Goal: Contribute content: Contribute content

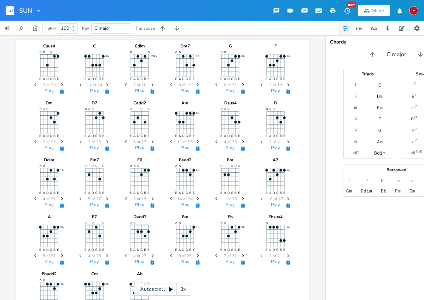
click at [106, 83] on icon "Next" at bounding box center [107, 85] width 4 height 4
click at [80, 83] on icon "Previous" at bounding box center [82, 85] width 4 height 4
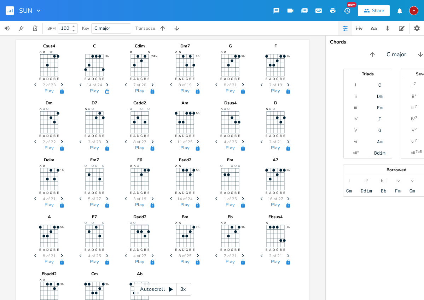
click at [80, 83] on icon "Previous" at bounding box center [82, 85] width 4 height 4
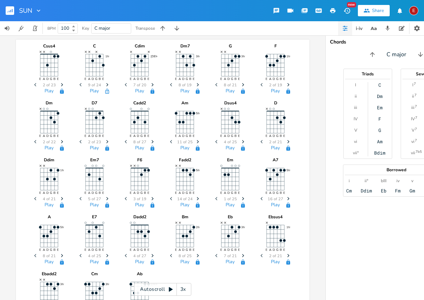
click at [80, 84] on icon "Previous" at bounding box center [82, 85] width 4 height 4
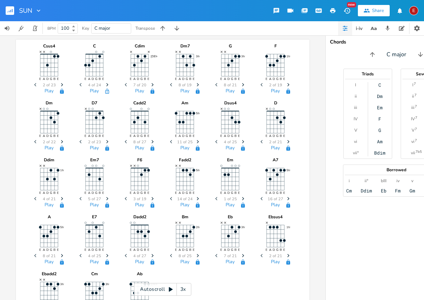
click at [80, 84] on icon "Previous" at bounding box center [82, 85] width 4 height 4
click at [103, 83] on span "Next" at bounding box center [108, 85] width 10 height 12
click at [105, 91] on icon "button" at bounding box center [107, 90] width 4 height 5
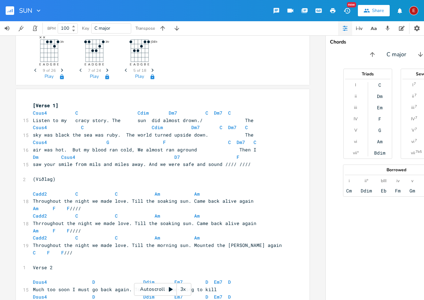
scroll to position [243, 0]
click at [69, 134] on span "sky was black the sea was ruby. The world turned upside down. The" at bounding box center [143, 134] width 221 height 6
click at [66, 133] on span "sky was black the sea was ruby. The world turned upside down. The" at bounding box center [143, 134] width 221 height 6
type textarea ","
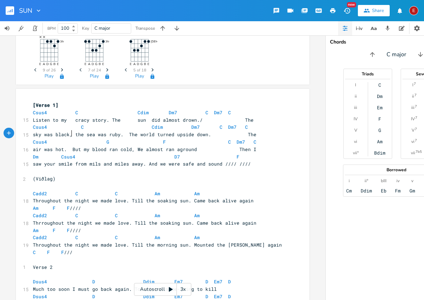
click at [123, 133] on span "sky was black, the sea was ruby. The world turned upside down. The" at bounding box center [145, 134] width 224 height 6
click at [129, 132] on span "sky was black, the sea was ruby.The world turned upside down. The" at bounding box center [142, 134] width 218 height 6
click at [220, 142] on span "Csus4 G F C Dm7 C" at bounding box center [145, 142] width 224 height 6
click at [229, 149] on span "air was hot. But my blood ran cold, We almost ran aground Then I" at bounding box center [145, 149] width 224 height 6
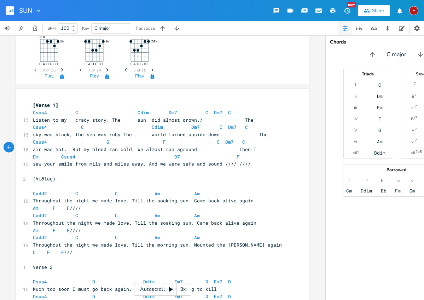
scroll to position [0, 2]
click at [103, 155] on span "Dm Csus4 D7 F" at bounding box center [139, 157] width 212 height 6
type textarea "C"
click at [112, 162] on li "C" at bounding box center [113, 161] width 21 height 7
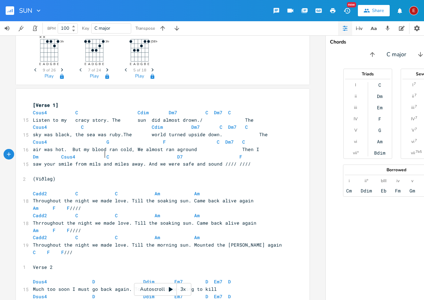
click at [101, 154] on span "Dm Csus4 C D7 F" at bounding box center [140, 157] width 215 height 6
click at [179, 155] on span "Dm Csus4 C D7 F" at bounding box center [145, 157] width 224 height 6
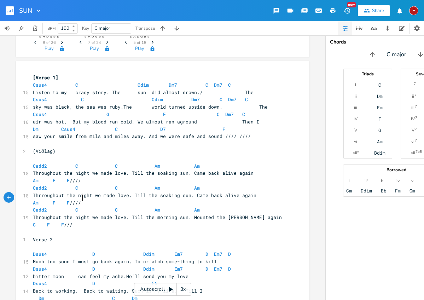
click at [83, 200] on pre "Am F F ////" at bounding box center [158, 202] width 255 height 7
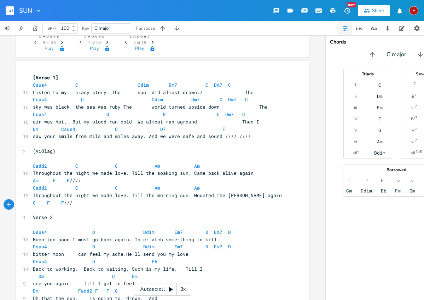
click at [31, 206] on pre "​" at bounding box center [158, 209] width 255 height 7
type textarea "again"
click at [31, 199] on pre "C F F ///" at bounding box center [158, 202] width 255 height 7
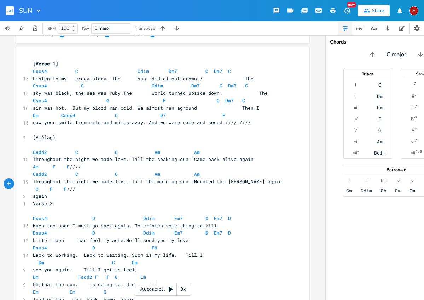
scroll to position [311, 0]
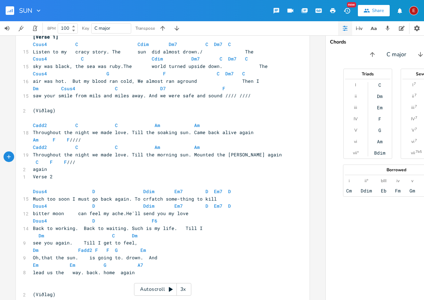
click at [211, 195] on pre "Much too soon I must go back again. To crfatch some-thing to kill" at bounding box center [158, 198] width 255 height 7
type textarea "The"
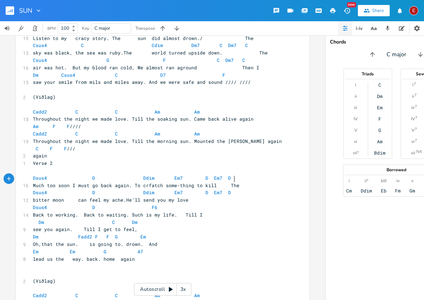
scroll to position [329, 0]
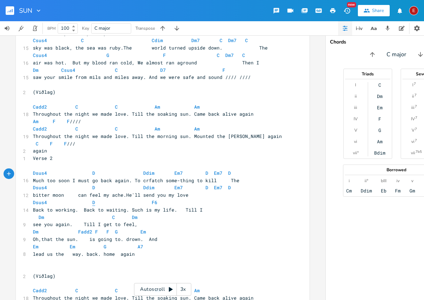
click at [92, 199] on span "D" at bounding box center [93, 202] width 3 height 7
click at [157, 199] on span "F6" at bounding box center [160, 202] width 6 height 7
click at [139, 178] on icon "Previous" at bounding box center [139, 179] width 4 height 4
click at [165, 177] on icon "Next" at bounding box center [165, 179] width 4 height 4
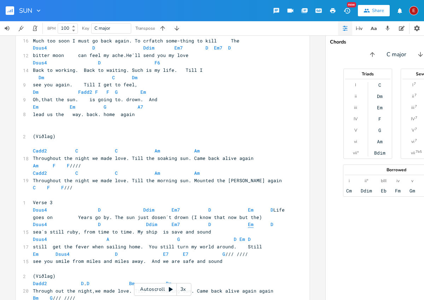
scroll to position [0, 0]
click at [248, 221] on span "Em" at bounding box center [251, 224] width 6 height 7
click at [230, 221] on pre "Dsus4 D Ddim Em7 D Em D" at bounding box center [158, 224] width 255 height 7
type textarea "D"
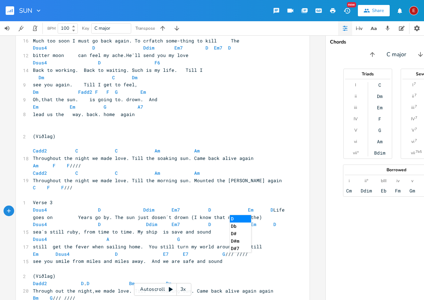
click at [233, 219] on li "D" at bounding box center [240, 218] width 21 height 7
click at [251, 221] on span "Em" at bounding box center [254, 224] width 6 height 7
click at [256, 221] on span "Dsus4 D Ddim Em7 D D Em D" at bounding box center [150, 224] width 235 height 6
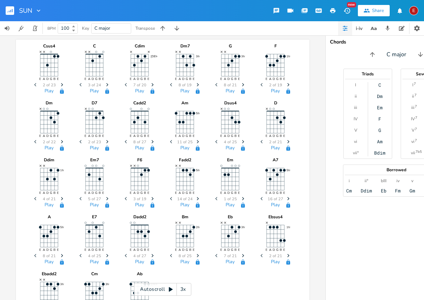
scroll to position [0, 0]
click at [413, 9] on div "E" at bounding box center [413, 10] width 9 height 9
click at [332, 68] on div "Chords C major Triads I ii iii IV V vi vii° C Dm Em F G Am Bdim Sevenths I 7 ii…" at bounding box center [397, 167] width 142 height 265
click at [36, 12] on icon "button" at bounding box center [38, 10] width 7 height 7
click at [85, 11] on div "SUN New Share E" at bounding box center [212, 10] width 424 height 21
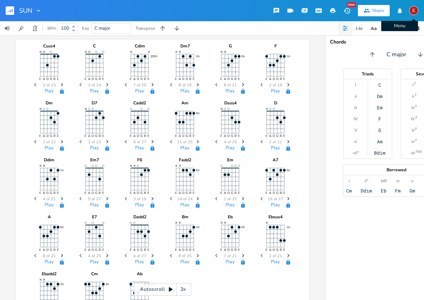
click at [415, 11] on div "E" at bounding box center [413, 10] width 9 height 9
click at [344, 58] on div "C major" at bounding box center [397, 54] width 142 height 11
click at [346, 27] on icon "button" at bounding box center [345, 26] width 5 height 0
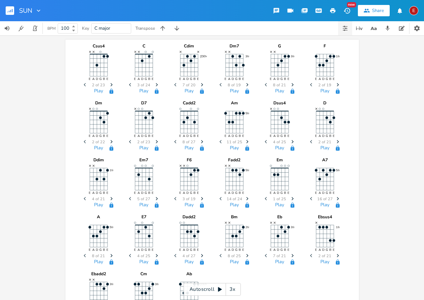
click at [346, 27] on icon "button" at bounding box center [345, 26] width 5 height 0
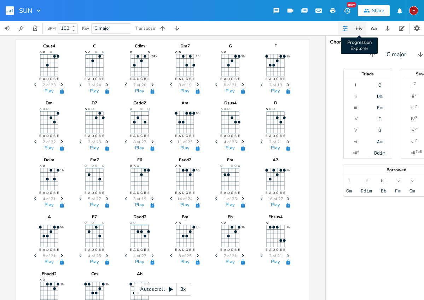
click at [361, 27] on icon "button" at bounding box center [359, 28] width 8 height 8
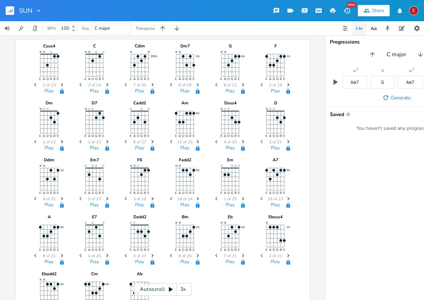
click at [361, 27] on icon "button" at bounding box center [359, 28] width 8 height 8
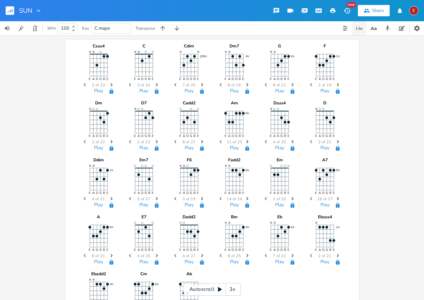
click at [361, 27] on icon "button" at bounding box center [359, 28] width 8 height 8
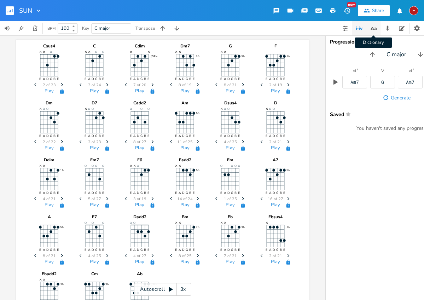
click at [375, 27] on icon "button" at bounding box center [373, 28] width 9 height 9
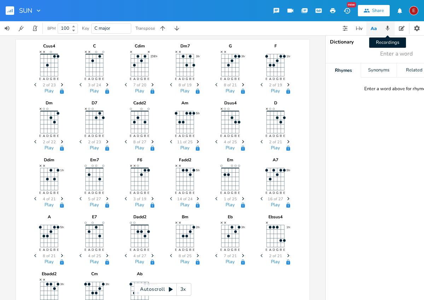
click at [387, 29] on icon "button" at bounding box center [388, 28] width 6 height 6
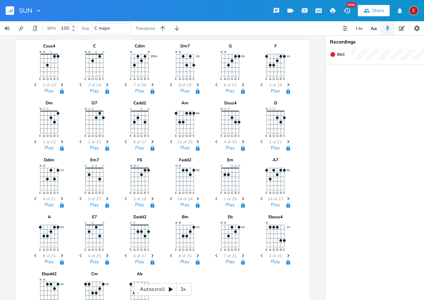
click at [324, 29] on div "BPM 100 Key C major Transpose" at bounding box center [212, 28] width 424 height 14
click at [399, 28] on icon "button" at bounding box center [402, 28] width 6 height 5
click at [302, 25] on div "BPM 100 Key C major Transpose" at bounding box center [212, 28] width 424 height 14
click at [305, 10] on icon "button" at bounding box center [304, 10] width 6 height 6
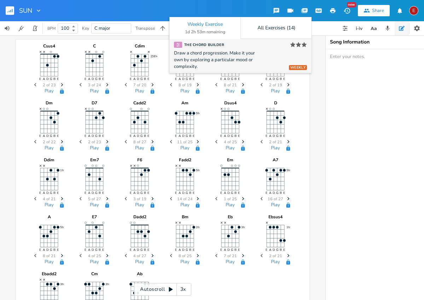
click at [206, 43] on div "The Chord Builder" at bounding box center [199, 45] width 50 height 6
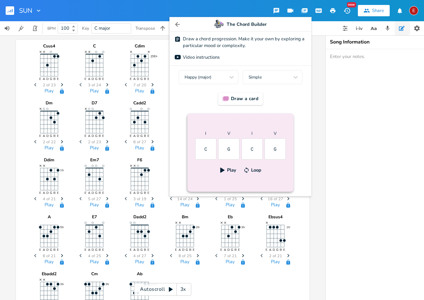
click at [176, 23] on icon "button" at bounding box center [177, 24] width 7 height 7
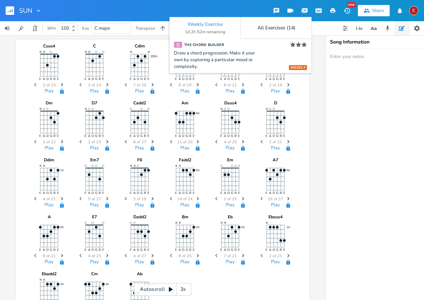
click at [172, 11] on div "SUN Weekly Exercise 1d 2h 52m remaining All Exercises (14) WEEKLY The Chord Bui…" at bounding box center [212, 10] width 424 height 21
click at [347, 10] on icon "button" at bounding box center [347, 10] width 7 height 7
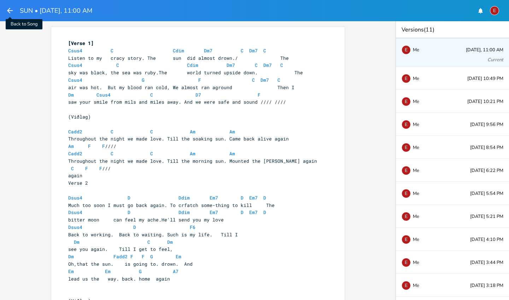
click at [9, 8] on icon "button" at bounding box center [10, 10] width 8 height 8
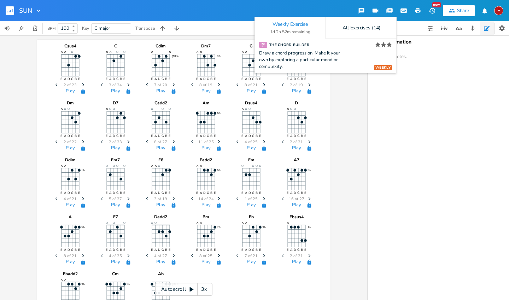
scroll to position [69, 0]
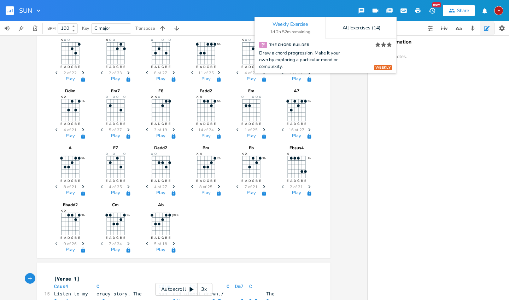
click at [388, 12] on icon "button" at bounding box center [390, 10] width 5 height 4
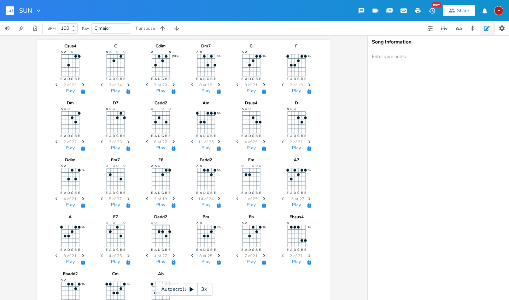
scroll to position [0, 0]
click at [424, 28] on icon "button" at bounding box center [502, 28] width 7 height 7
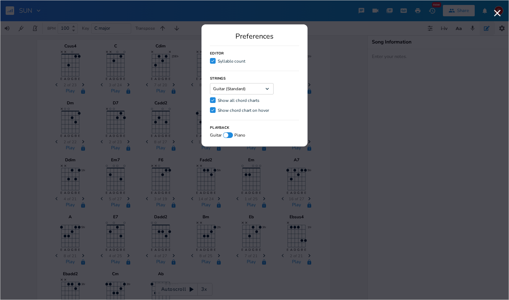
click at [424, 14] on icon "button" at bounding box center [498, 13] width 7 height 7
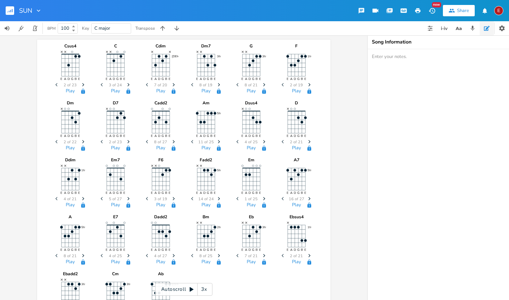
click at [41, 10] on icon "button" at bounding box center [38, 10] width 7 height 7
click at [54, 31] on span "Collection Collections" at bounding box center [49, 32] width 28 height 5
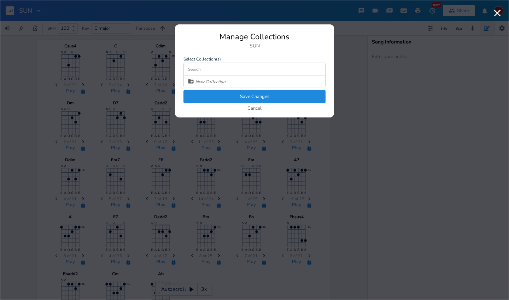
click at [263, 96] on button "Save Changes" at bounding box center [255, 96] width 142 height 13
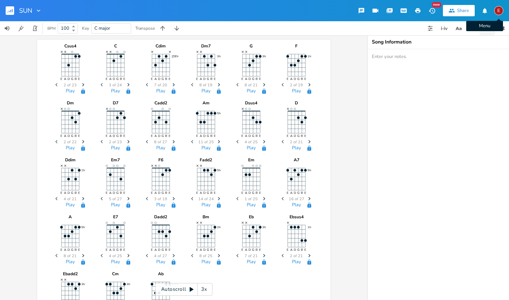
click at [424, 13] on div "E" at bounding box center [499, 10] width 9 height 9
click at [408, 99] on textarea at bounding box center [439, 174] width 142 height 251
click at [70, 92] on button "Play" at bounding box center [70, 91] width 9 height 6
click at [114, 91] on button "Play" at bounding box center [115, 91] width 9 height 6
click at [160, 91] on button "Play" at bounding box center [160, 91] width 9 height 6
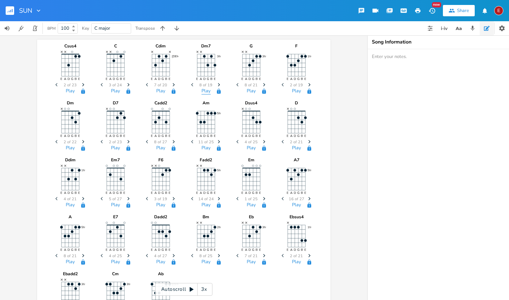
click at [204, 91] on button "Play" at bounding box center [206, 91] width 9 height 6
click at [254, 91] on button "Play" at bounding box center [251, 91] width 9 height 6
click at [69, 91] on button "Play" at bounding box center [70, 91] width 9 height 6
click at [113, 90] on button "Play" at bounding box center [115, 91] width 9 height 6
click at [160, 91] on button "Play" at bounding box center [160, 91] width 9 height 6
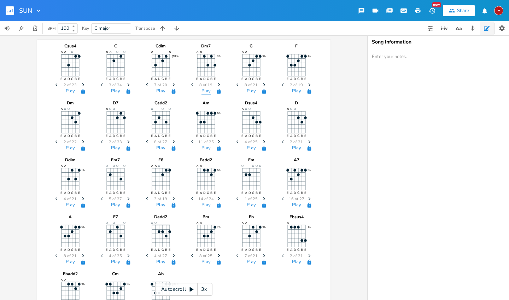
click at [202, 90] on button "Play" at bounding box center [206, 91] width 9 height 6
click at [116, 91] on button "Play" at bounding box center [115, 91] width 9 height 6
click at [206, 90] on button "Play" at bounding box center [206, 91] width 9 height 6
click at [111, 94] on button "Play" at bounding box center [115, 91] width 9 height 6
click at [207, 91] on button "Play" at bounding box center [206, 91] width 9 height 6
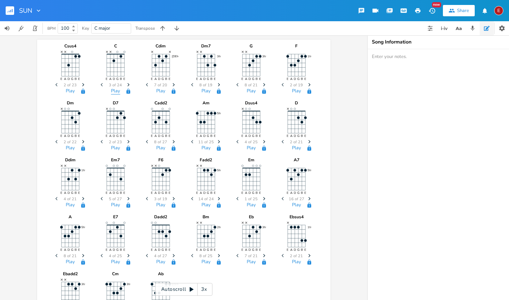
click at [116, 90] on button "Play" at bounding box center [115, 91] width 9 height 6
click at [203, 92] on button "Play" at bounding box center [206, 91] width 9 height 6
click at [114, 90] on button "Play" at bounding box center [115, 91] width 9 height 6
click at [198, 91] on div "Play" at bounding box center [206, 92] width 35 height 8
click at [204, 90] on button "Play" at bounding box center [206, 91] width 9 height 6
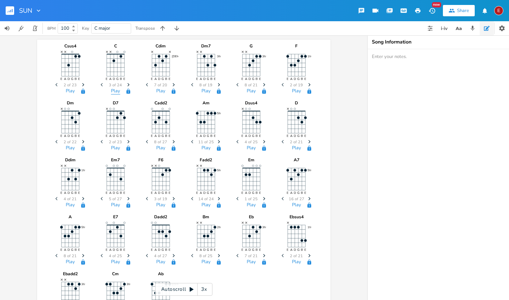
click at [115, 90] on button "Play" at bounding box center [115, 91] width 9 height 6
click at [189, 84] on span "Previous" at bounding box center [194, 85] width 10 height 12
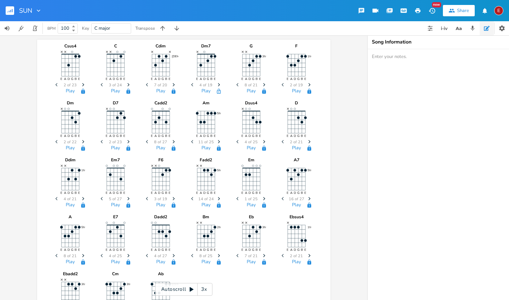
click at [189, 84] on span "Previous" at bounding box center [194, 85] width 10 height 12
click at [205, 92] on button "Play" at bounding box center [206, 91] width 9 height 6
click at [117, 92] on button "Play" at bounding box center [115, 91] width 9 height 6
click at [204, 92] on button "Play" at bounding box center [206, 91] width 9 height 6
click at [219, 88] on icon "button" at bounding box center [219, 91] width 6 height 6
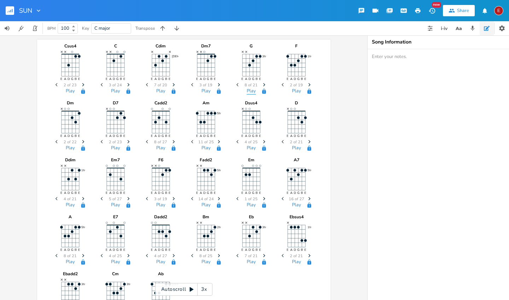
click at [250, 91] on button "Play" at bounding box center [251, 91] width 9 height 6
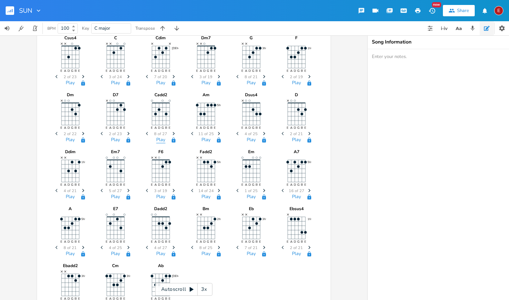
click at [156, 141] on button "Play" at bounding box center [160, 140] width 9 height 6
click at [114, 84] on button "Play" at bounding box center [115, 83] width 9 height 6
click at [202, 138] on button "Play" at bounding box center [206, 140] width 9 height 6
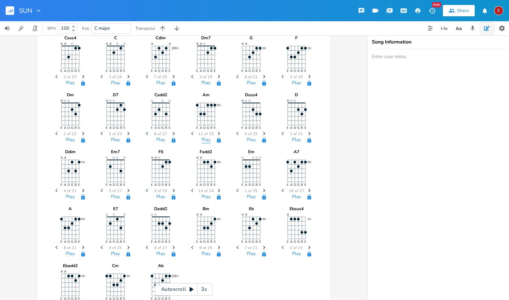
click at [202, 138] on button "Play" at bounding box center [206, 140] width 9 height 6
click at [248, 82] on button "Play" at bounding box center [251, 83] width 9 height 6
click at [295, 83] on button "Play" at bounding box center [296, 83] width 9 height 6
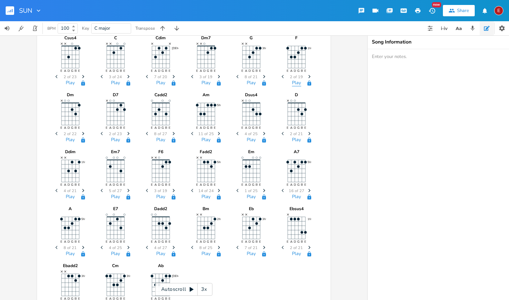
click at [295, 83] on button "Play" at bounding box center [296, 83] width 9 height 6
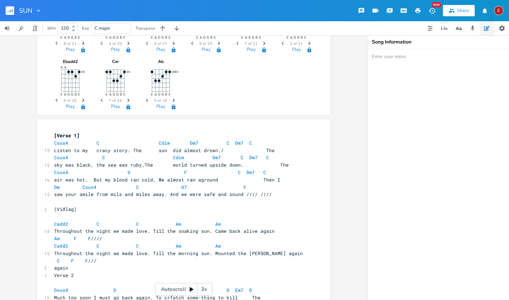
scroll to position [244, 0]
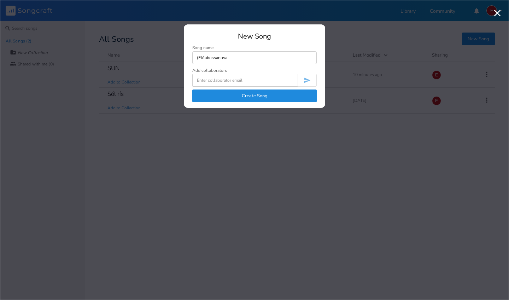
type input "(Flóabossanova"
click at [258, 97] on button "Create Song" at bounding box center [254, 96] width 125 height 13
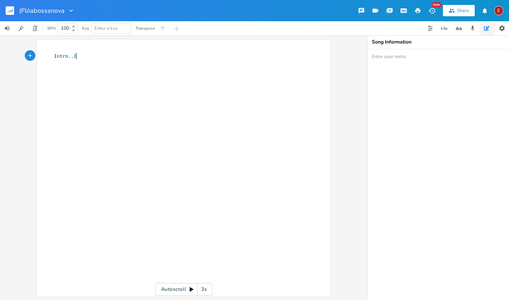
scroll to position [0, 12]
type textarea "Intro..D"
click at [81, 63] on li "D" at bounding box center [81, 63] width 21 height 7
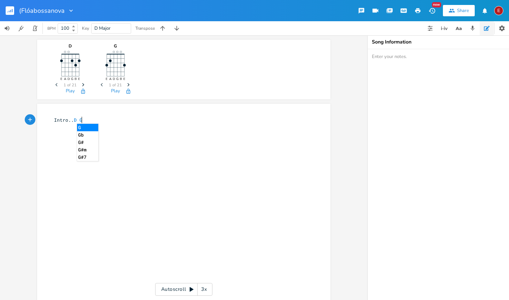
scroll to position [0, 5]
type textarea "G Dmaj"
click at [91, 120] on span "Dmaj" at bounding box center [90, 120] width 11 height 7
click at [89, 122] on span "Dmaj" at bounding box center [90, 120] width 11 height 7
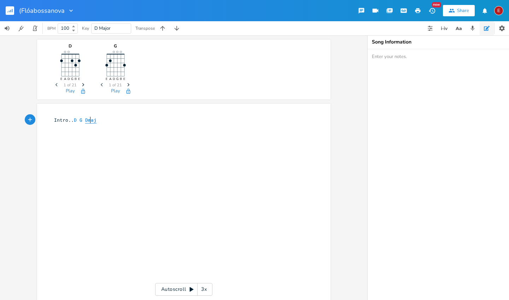
click at [87, 121] on span "Dmaj" at bounding box center [90, 120] width 11 height 7
click at [85, 120] on span "Dmaj" at bounding box center [90, 120] width 11 height 7
click at [92, 121] on span "Dmaj" at bounding box center [90, 120] width 11 height 7
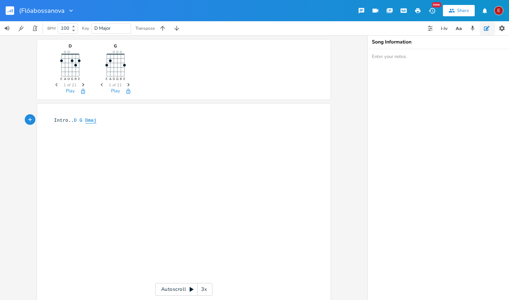
click at [93, 121] on span "Dmaj" at bounding box center [90, 120] width 11 height 7
type textarea "M"
click at [93, 125] on li "DMaj7" at bounding box center [94, 127] width 25 height 7
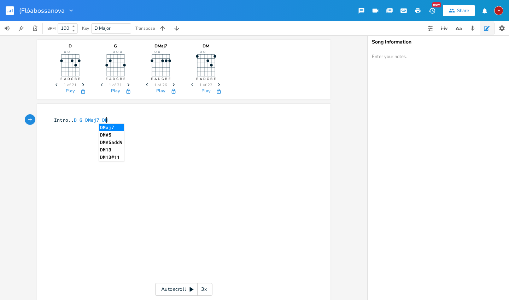
type textarea "DM"
click at [110, 127] on li "DMaj7" at bounding box center [111, 127] width 25 height 7
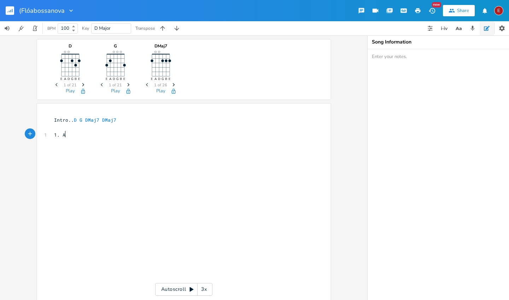
scroll to position [0, 7]
type textarea "1. A"
type textarea "A"
click at [66, 141] on li "A" at bounding box center [70, 141] width 21 height 7
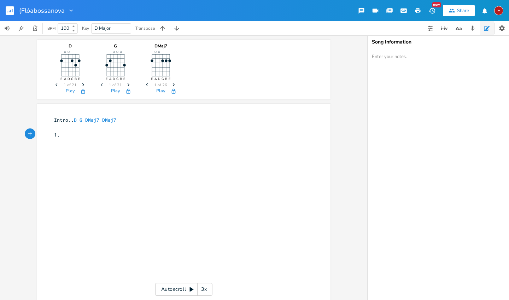
click at [57, 135] on span "1." at bounding box center [57, 135] width 6 height 6
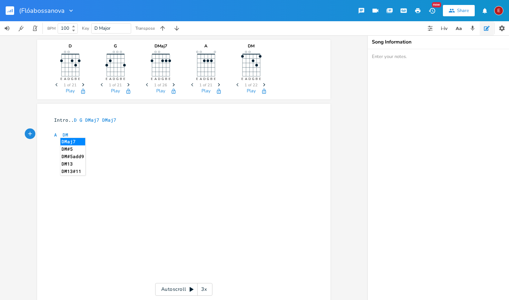
type textarea "A DM"
click at [74, 142] on li "DMaj7" at bounding box center [72, 141] width 25 height 7
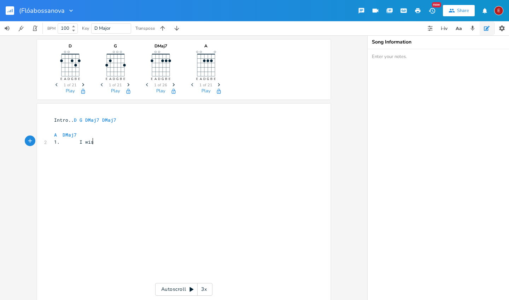
scroll to position [0, 20]
type textarea "1. I wish I couls"
type textarea "d wrirt"
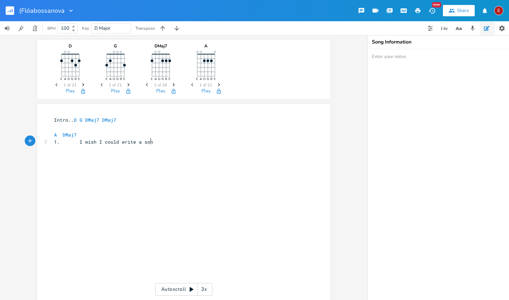
type textarea "te a sond"
type textarea "g. and most lovely words."
type textarea "A mol"
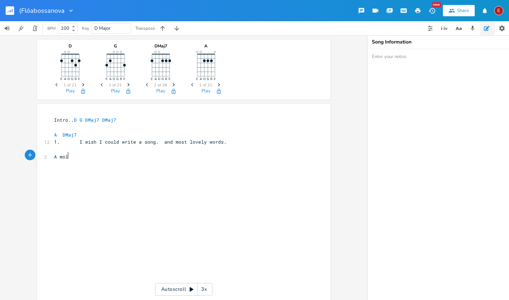
scroll to position [0, 11]
type textarea "elody for you"
type textarea "Where"
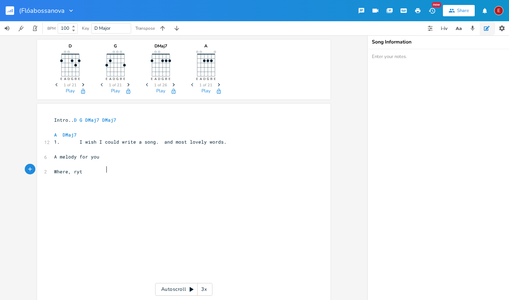
type textarea ", ryth"
type textarea "hythm,rhyme and tone. would con-way. the feelings"
type textarea "That"
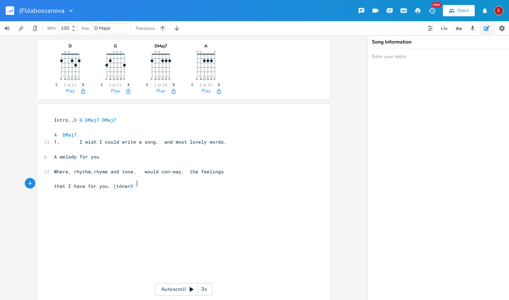
scroll to position [0, 52]
type textarea "that I have for you. ([PERSON_NAME]"
click at [145, 196] on li "Db" at bounding box center [145, 198] width 21 height 7
type textarea "A G"
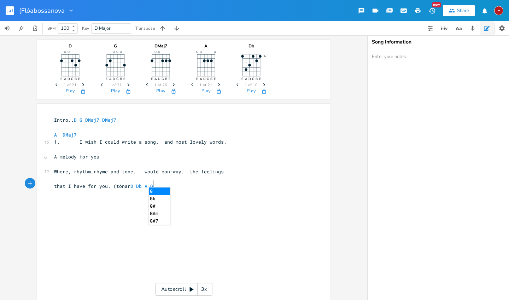
click at [153, 198] on li "Gb" at bounding box center [159, 198] width 21 height 7
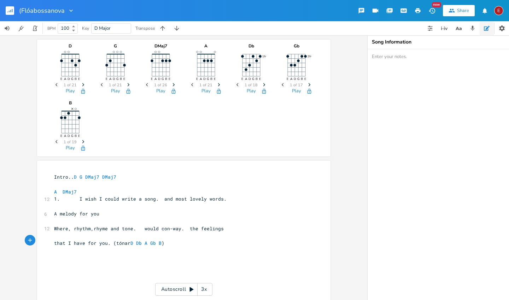
scroll to position [0, 7]
type textarea "B ) -A"
click at [199, 239] on pre "that I have for you. (tónar D Db A Gb B ) - A" at bounding box center [180, 242] width 255 height 7
click at [177, 241] on pre "that I have for you. (tónar D Db A Gb B ) - A" at bounding box center [180, 242] width 255 height 7
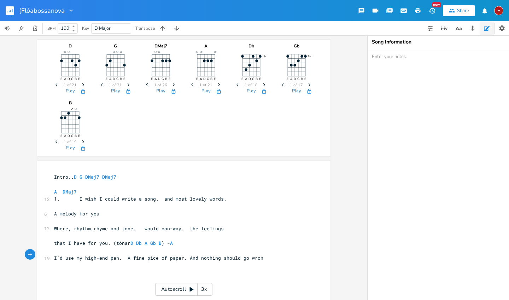
scroll to position [0, 142]
type textarea "I´d use my high-end pen. A fine pice of paper. And nothing should go wrong."
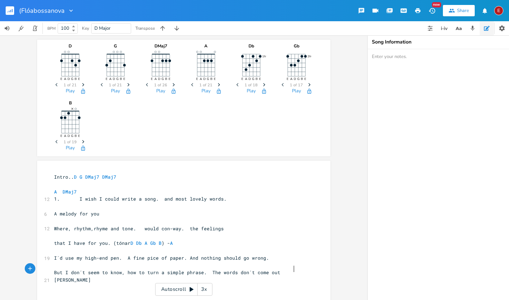
scroll to position [0, 156]
type textarea "But I don´t seem to know, how to turn a simple phrase. The words don´t come out…"
type textarea "So I just wanna say,just wanna say."
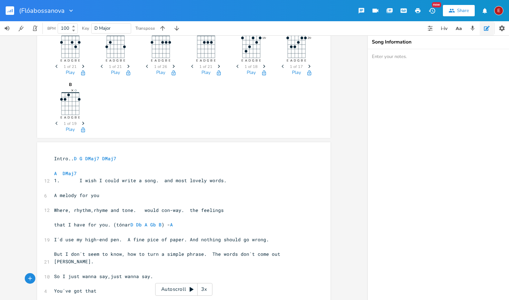
scroll to position [0, 30]
type textarea "You´ve got that something that"
click at [122, 288] on span "You´ve got that something that" at bounding box center [96, 291] width 85 height 6
type textarea ","
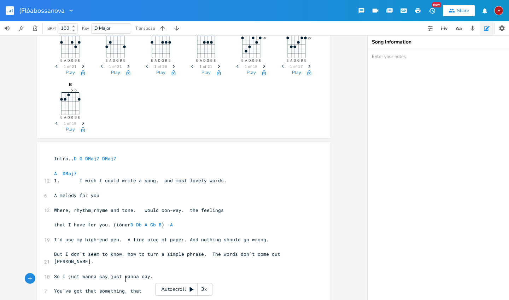
scroll to position [0, 1]
click at [140, 288] on span "You´ve got that something, that" at bounding box center [98, 291] width 88 height 6
type textarea "takes my blues away."
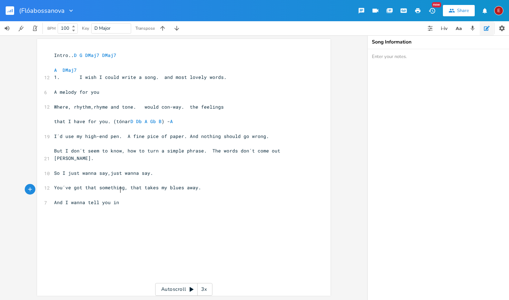
scroll to position [0, 41]
type textarea "And I wanna tell you in song"
type textarea "2."
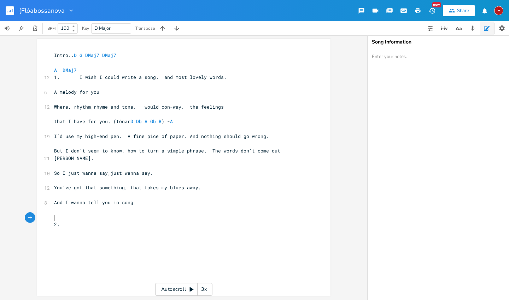
click at [61, 221] on pre "2." at bounding box center [180, 224] width 255 height 7
type textarea "I wan´t"
type textarea "t to write a song"
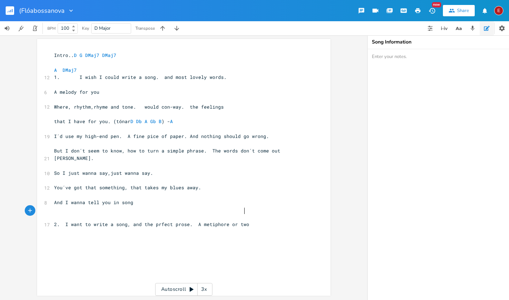
type textarea ", and the prfect prose. A metiphore or two."
type textarea "M"
type textarea "My chorda"
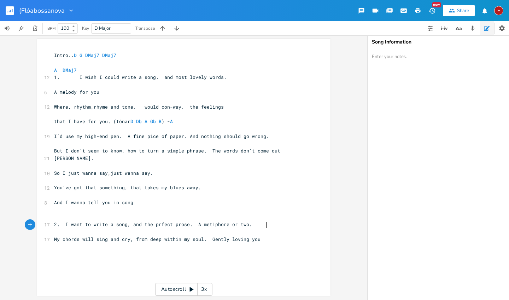
scroll to position [0, 111]
type textarea "s will sing and cry, from deep within my soul. Gently loving you."
type textarea "I´ll y"
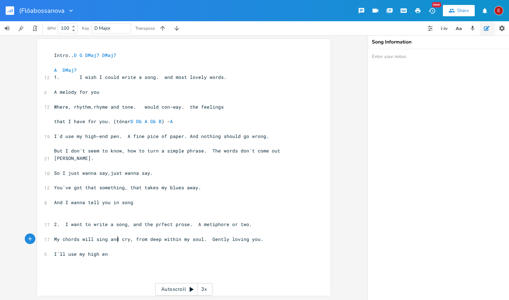
type textarea "use my high end"
click at [109, 251] on span "I´ll use my high end" at bounding box center [82, 254] width 57 height 6
type textarea "-"
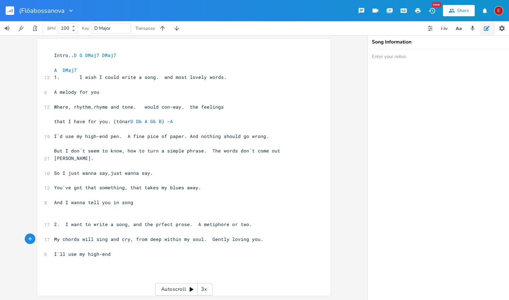
click at [120, 250] on pre "I´ll use my high-end" at bounding box center [180, 253] width 255 height 7
type textarea "pen and cry, from deep"
type textarea ". And a fine pice of paper. And nothing should go wrong,"
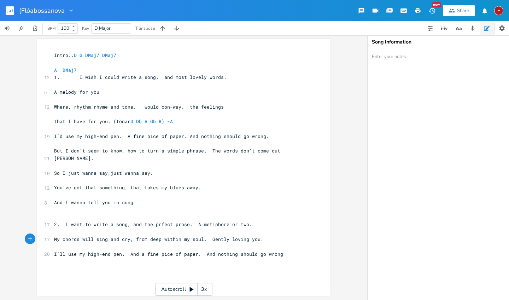
scroll to position [0, 100]
type textarea "."
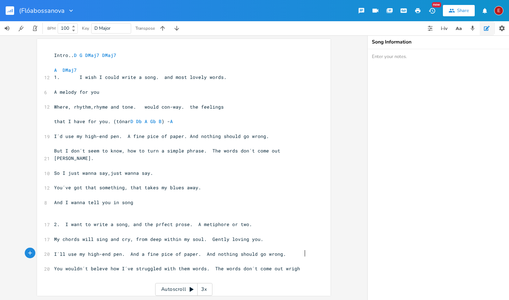
scroll to position [0, 162]
type textarea "You wouldn´t beleve how I´ve struggled with them words. The words don´t come ou…"
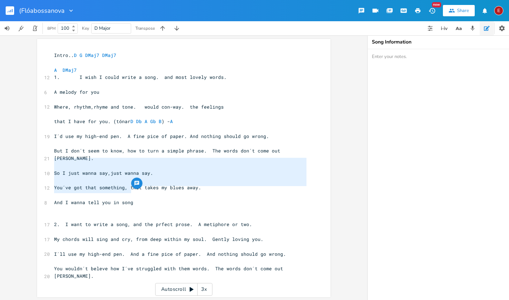
drag, startPoint x: 52, startPoint y: 161, endPoint x: 134, endPoint y: 192, distance: 88.0
click at [134, 192] on div "Intro.. D G DMaj7 DMaj7 ​ A DMaj7 12 1. I wish I could write a song. and most l…" at bounding box center [180, 170] width 255 height 236
type textarea "So I just wanna say,just wanna say. You´ve got that something, that takes my bl…"
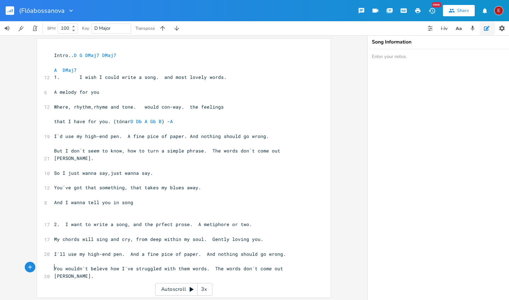
click at [78, 280] on pre "​" at bounding box center [180, 283] width 255 height 7
type textarea "​"
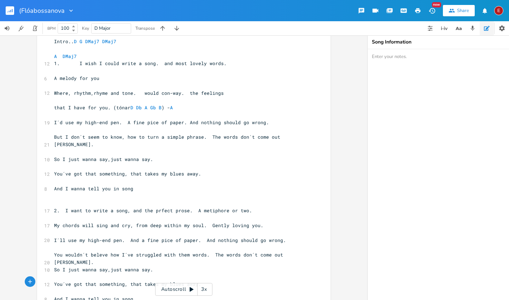
scroll to position [135, 0]
click at [286, 274] on pre "​" at bounding box center [180, 277] width 255 height 7
click at [139, 286] on div "x Intro.. D G DMaj7 DMaj7 ​ A DMaj7 12 1. I wish I could write a song. and most…" at bounding box center [180, 171] width 255 height 268
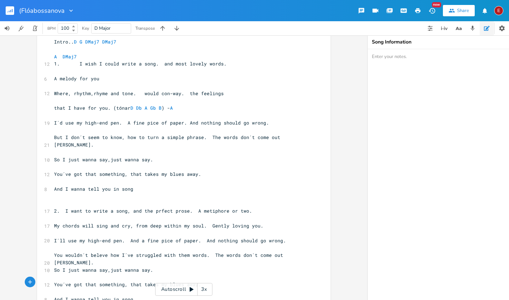
type textarea "."
click at [130, 185] on pre "And I wanna tell you in song" at bounding box center [180, 188] width 255 height 7
type textarea "."
click at [137, 296] on pre "And I wanna tell you in song." at bounding box center [180, 299] width 255 height 7
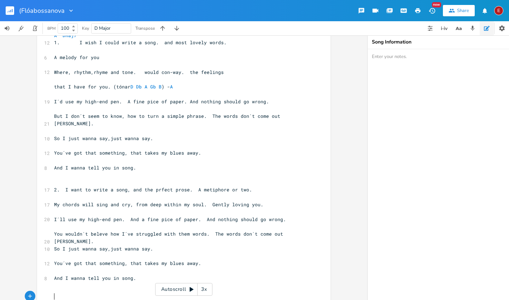
scroll to position [178, 0]
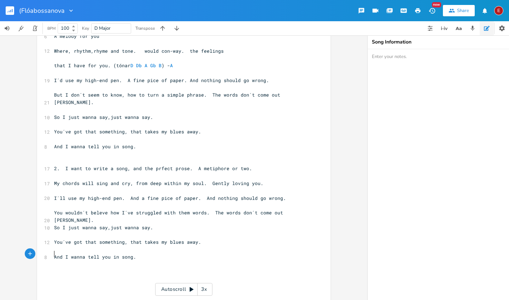
click at [53, 268] on pre "​" at bounding box center [180, 271] width 255 height 7
type textarea "#"
type textarea "3. Tell you that in a song, tell you that in a song. I want to tellyou that in …"
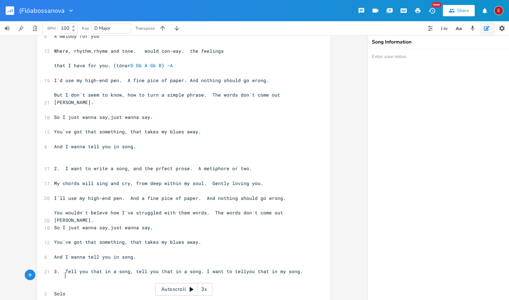
type textarea "Solo:"
click at [75, 209] on pre "You wouldn´t beleve how I´ve struggled with them words. The words don´t come ou…" at bounding box center [180, 216] width 255 height 15
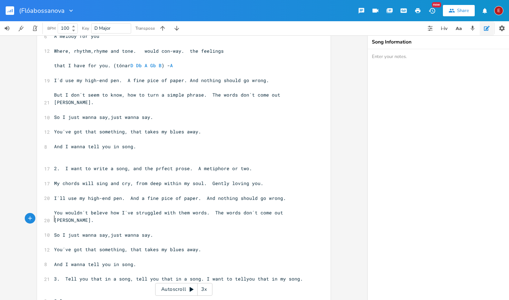
click at [53, 231] on pre "So I just wanna say,just wanna say." at bounding box center [180, 234] width 255 height 7
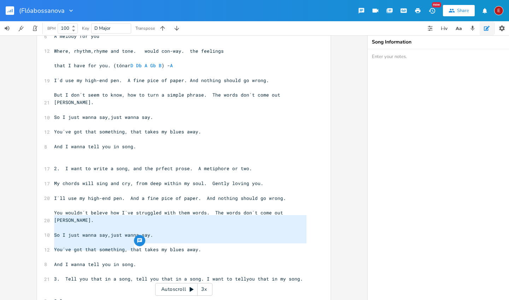
drag, startPoint x: 50, startPoint y: 218, endPoint x: 133, endPoint y: 249, distance: 88.4
click at [133, 249] on div "Intro.. D G DMaj7 DMaj7 ​ A DMaj7 12 1. I wish I could write a song. and most l…" at bounding box center [180, 169] width 255 height 346
type textarea "So I just wanna say,just wanna say. You´ve got that something, that takes my bl…"
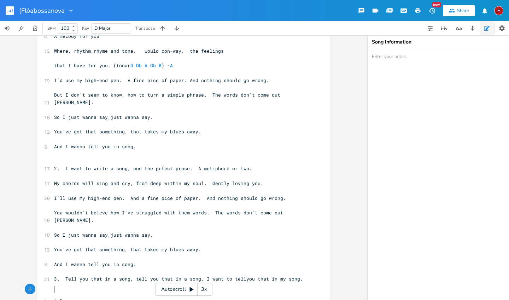
scroll to position [1, 0]
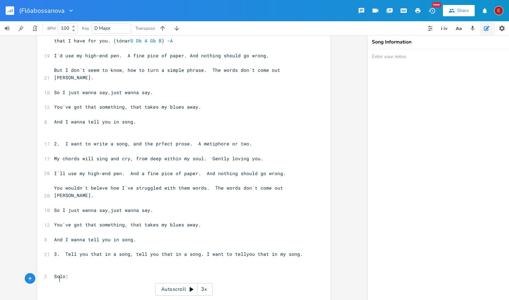
scroll to position [0, 3]
type textarea "​"
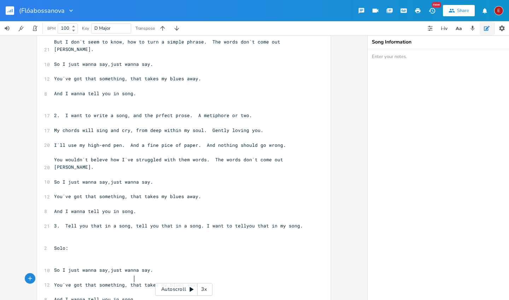
click at [54, 282] on span "You´ve got that something, that takes my blues away." at bounding box center [127, 285] width 147 height 6
click at [50, 278] on div "x Intro.. D G DMaj7 DMaj7 ​ A DMaj7 12 1. I wish I could write a song. and most…" at bounding box center [184, 136] width 294 height 412
click at [53, 296] on pre "And I wanna tell you in song." at bounding box center [180, 299] width 255 height 7
click at [54, 179] on span "So I just wanna say,just wanna say." at bounding box center [103, 182] width 99 height 6
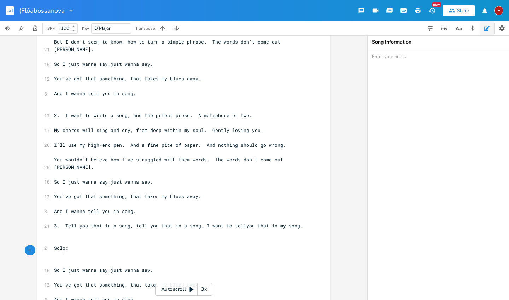
click at [60, 267] on span "So I just wanna say,just wanna say." at bounding box center [103, 270] width 99 height 6
click at [60, 282] on span "You´ve got that something, that takes my blues away." at bounding box center [127, 285] width 147 height 6
click at [59, 296] on span "And I wanna tell you in song." at bounding box center [95, 299] width 82 height 6
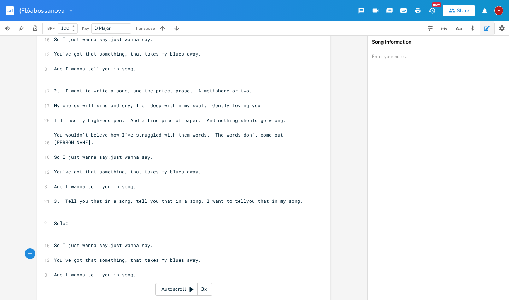
scroll to position [0, 0]
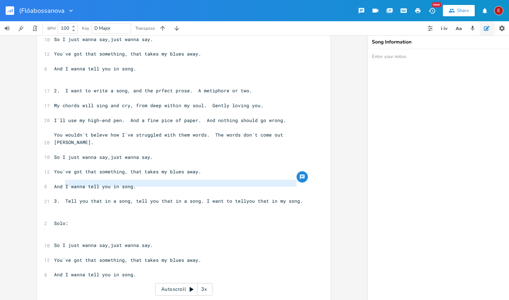
drag, startPoint x: 64, startPoint y: 186, endPoint x: 295, endPoint y: 182, distance: 231.7
click at [295, 182] on div "Tell you that in a song, tell you that in a song. I want to tellyou that in my …" at bounding box center [184, 111] width 294 height 412
type textarea "​Tell you that in a song, tell you that in a song. I want to tellyou that in my…"
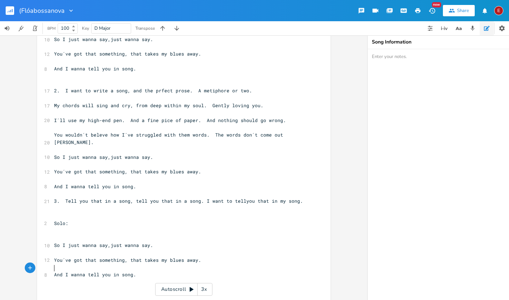
click at [56, 286] on pre "​" at bounding box center [180, 289] width 255 height 7
type textarea "​"
paste textarea
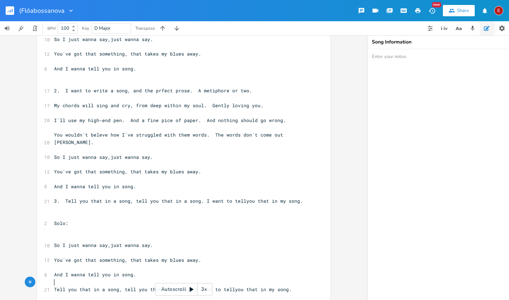
click at [55, 300] on pre "​" at bounding box center [180, 303] width 255 height 7
type textarea "Tell you that in my song."
click at [54, 300] on span "Tell you that in my song." at bounding box center [89, 304] width 71 height 6
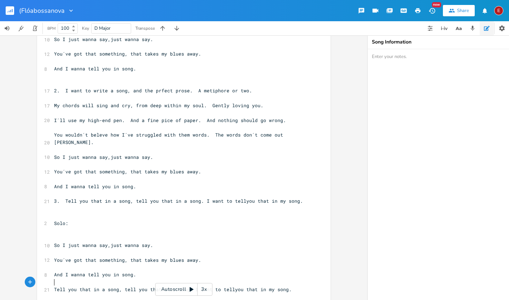
type textarea ")"
type textarea "("
click at [121, 300] on span "(Tell you that in my song." at bounding box center [91, 304] width 74 height 6
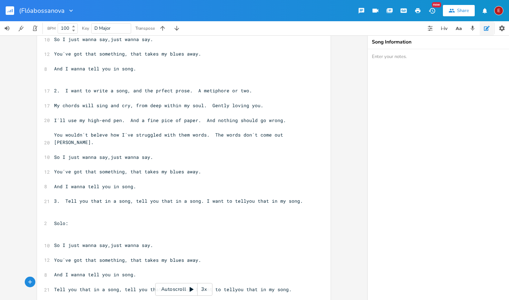
type textarea ")"
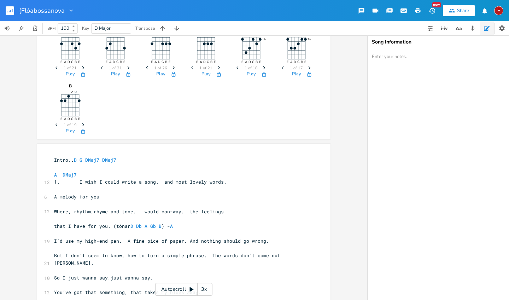
scroll to position [17, 0]
click at [119, 175] on pre "A DMaj7" at bounding box center [180, 175] width 255 height 7
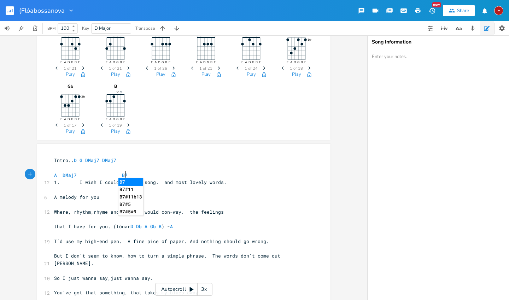
type textarea "B7"
click at [123, 180] on li "B7" at bounding box center [131, 181] width 25 height 7
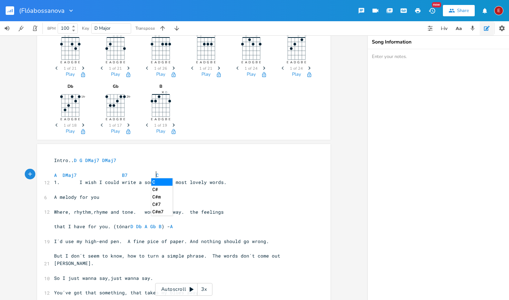
scroll to position [0, 15]
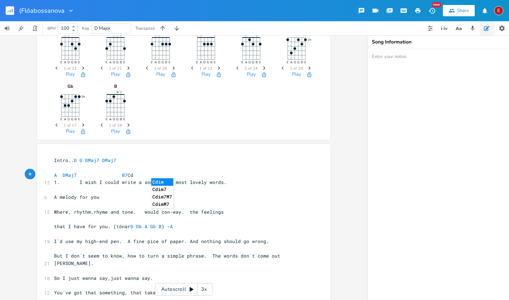
type textarea "Cd"
click at [158, 182] on li "Cdim" at bounding box center [162, 181] width 22 height 7
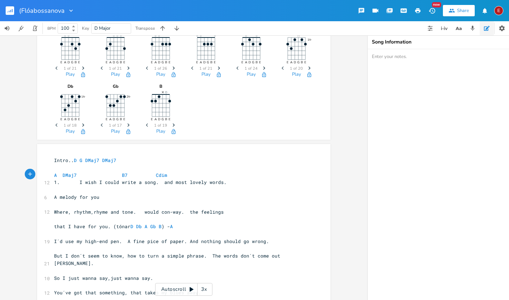
click at [160, 180] on span "1. I wish I could write a song. and most lovely words." at bounding box center [140, 182] width 173 height 6
click at [190, 174] on pre "A DMaj7 B7 Cdim" at bounding box center [180, 175] width 255 height 7
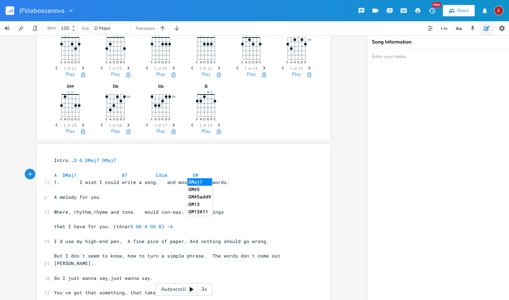
type textarea "GM"
click at [195, 183] on li "GMaj7" at bounding box center [199, 181] width 25 height 7
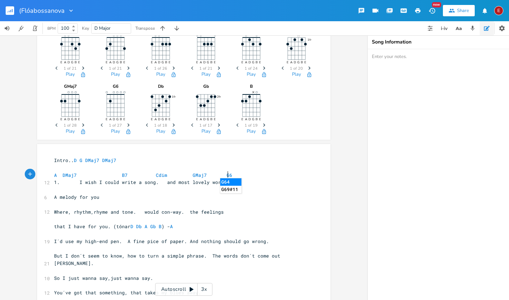
type textarea "G6"
click at [225, 182] on li "G64" at bounding box center [230, 181] width 21 height 7
click at [235, 182] on pre "1. I wish I could write a song. and most lovely words." at bounding box center [180, 182] width 255 height 7
click at [53, 189] on pre "​" at bounding box center [180, 189] width 255 height 7
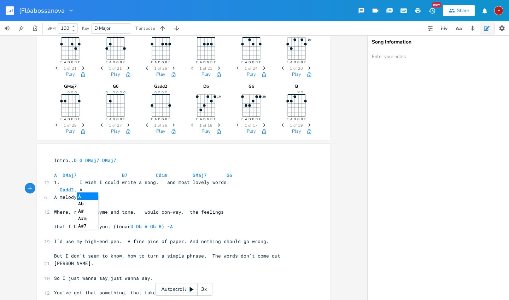
scroll to position [0, 21]
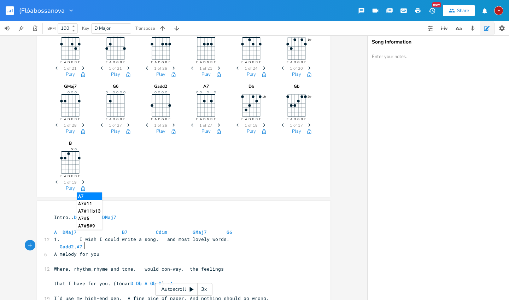
type textarea "Gadd2. A7"
click at [81, 194] on li "A7" at bounding box center [89, 195] width 25 height 7
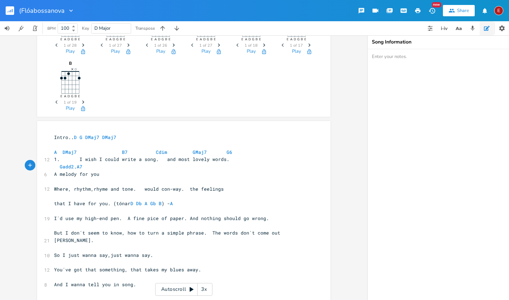
scroll to position [99, 0]
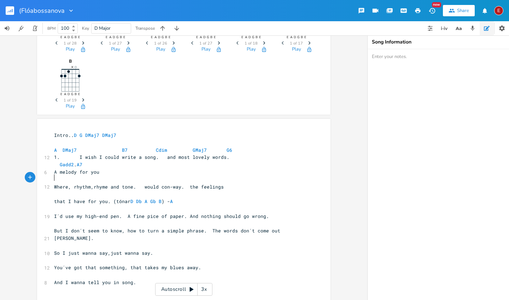
click at [55, 179] on pre "​" at bounding box center [180, 179] width 255 height 7
type textarea "A."
type textarea "A"
click at [57, 183] on li "A" at bounding box center [62, 184] width 21 height 7
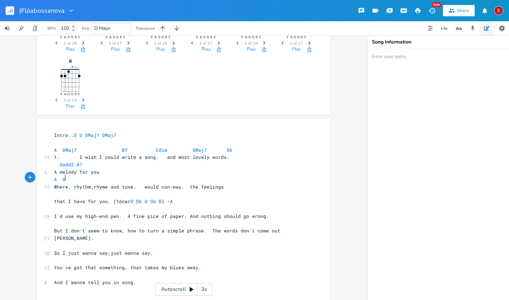
scroll to position [0, 5]
type textarea "Dm"
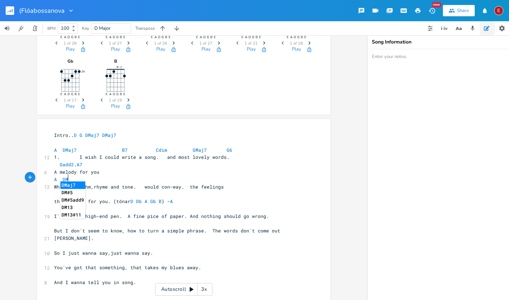
type textarea "M"
click at [70, 186] on li "DMaj7" at bounding box center [72, 184] width 25 height 7
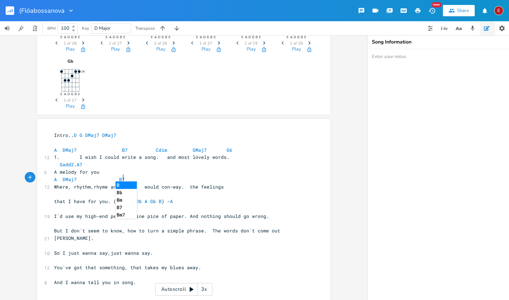
scroll to position [0, 20]
type textarea "B7"
click at [117, 187] on li "B7" at bounding box center [128, 184] width 25 height 7
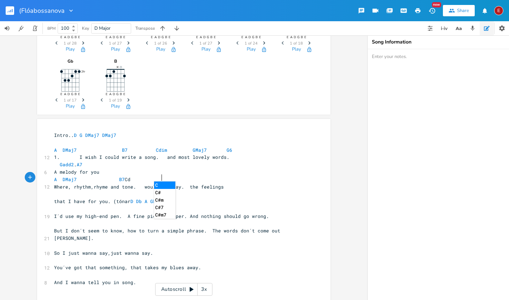
scroll to position [0, 17]
type textarea "Cd"
click at [165, 191] on li "Cdim7" at bounding box center [165, 192] width 22 height 7
click at [165, 184] on span "Where, rhythm,rhyme and tone. would con-way. the feelings" at bounding box center [139, 187] width 170 height 6
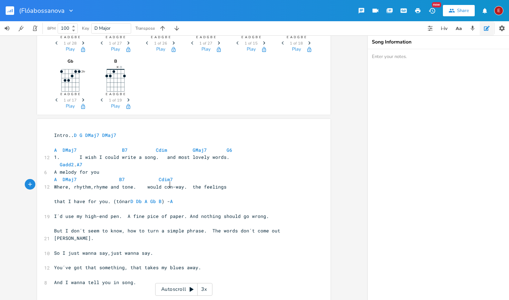
click at [178, 177] on pre "A DMaj7 B7 Cdim7" at bounding box center [180, 179] width 255 height 7
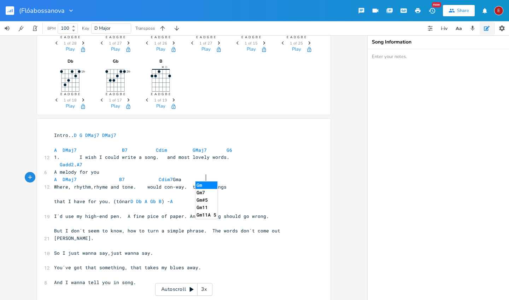
scroll to position [0, 18]
type textarea "Gmaj"
type textarea "MAJ"
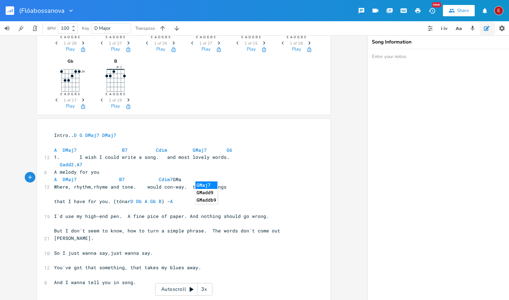
type textarea "aj"
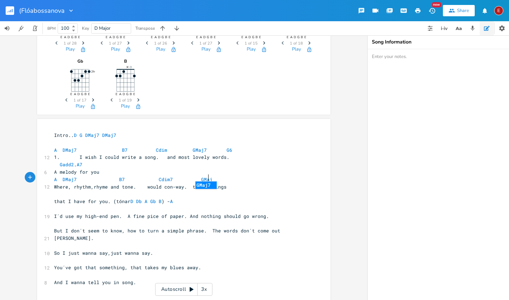
click at [224, 177] on pre "A DMaj7 B7 Cdim7 GMaj" at bounding box center [180, 179] width 255 height 7
click at [211, 176] on pre "A DMaj7 B7 Cdim7 GMaj" at bounding box center [180, 179] width 255 height 7
click at [170, 177] on span "A DMaj7 B7 Cdim7 GMaj" at bounding box center [133, 179] width 158 height 6
click at [201, 180] on span "GMaj" at bounding box center [206, 179] width 11 height 7
click at [206, 178] on span "GMaj" at bounding box center [206, 179] width 11 height 7
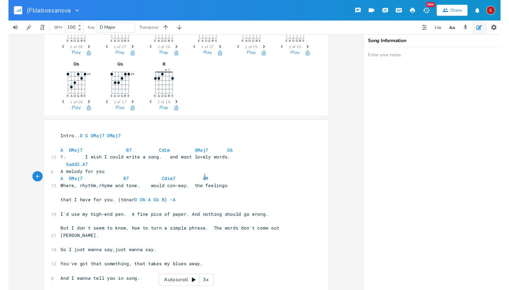
scroll to position [0, 2]
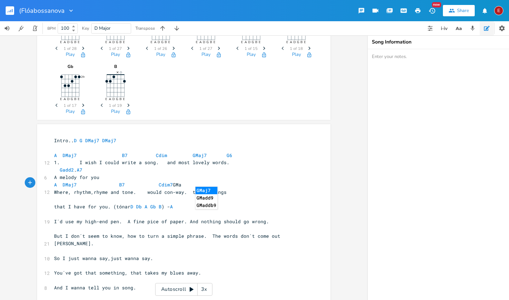
type textarea "a"
click at [207, 190] on li "GMaj7" at bounding box center [207, 190] width 22 height 7
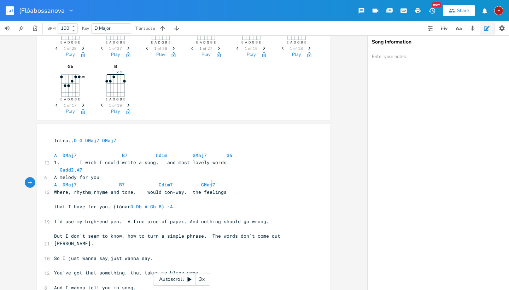
drag, startPoint x: 40, startPoint y: 5, endPoint x: 52, endPoint y: 198, distance: 194.2
click at [54, 198] on span at bounding box center [66, 199] width 25 height 6
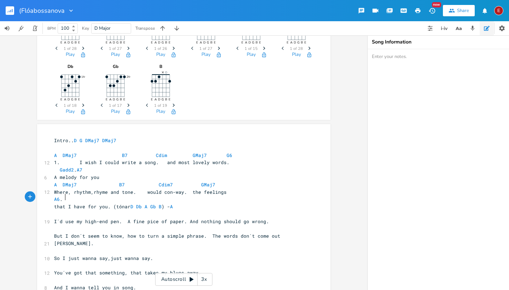
type textarea "A6."
type textarea "6"
click at [57, 205] on li "A64" at bounding box center [62, 204] width 21 height 7
click at [67, 198] on span "A6" at bounding box center [69, 199] width 31 height 6
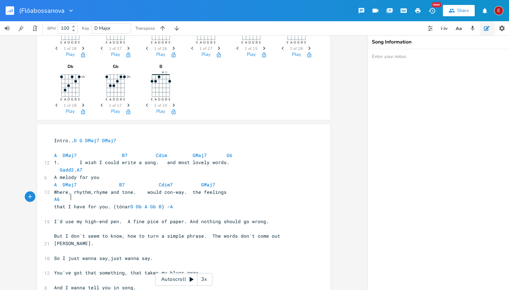
click at [54, 197] on span "A6" at bounding box center [57, 199] width 6 height 6
click at [72, 199] on span "A6" at bounding box center [69, 199] width 31 height 6
type textarea "A6"
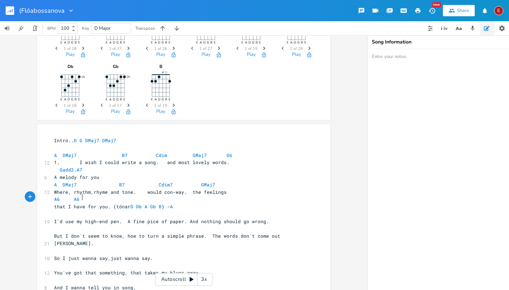
click at [79, 197] on span "A6 A6" at bounding box center [72, 199] width 37 height 6
click at [74, 197] on span "A6" at bounding box center [77, 199] width 6 height 6
click at [87, 203] on span "that I have for you. (tónar D Db A Gb B ) - A" at bounding box center [113, 206] width 119 height 6
drag, startPoint x: 52, startPoint y: 198, endPoint x: 97, endPoint y: 200, distance: 44.6
click at [97, 200] on pre "A6 A6" at bounding box center [180, 199] width 255 height 7
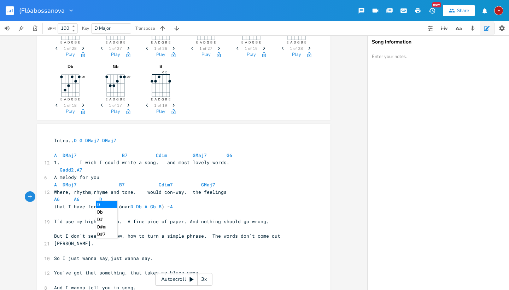
scroll to position [0, 9]
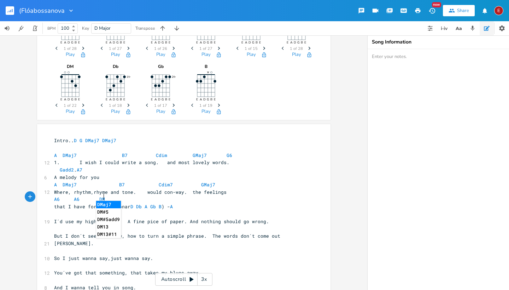
type textarea "DM"
click at [109, 206] on li "DMaj7" at bounding box center [108, 204] width 25 height 7
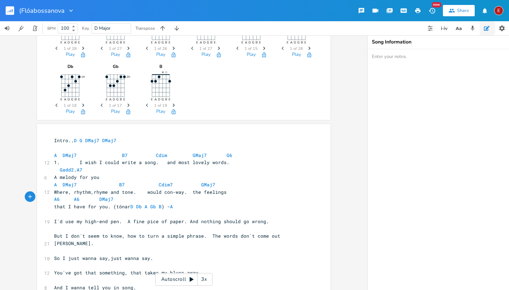
drag, startPoint x: 97, startPoint y: 200, endPoint x: 53, endPoint y: 214, distance: 46.0
click at [53, 214] on pre "​" at bounding box center [180, 213] width 255 height 7
type textarea "A"
click at [54, 219] on li "A" at bounding box center [62, 218] width 21 height 7
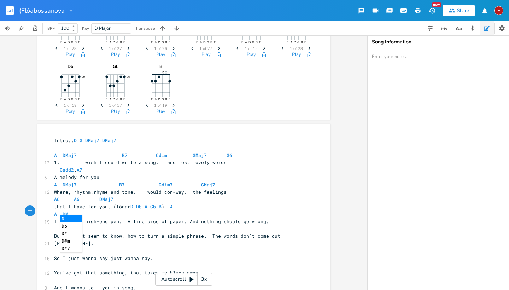
scroll to position [0, 8]
type textarea "DM"
click at [73, 220] on li "DMaj7" at bounding box center [72, 218] width 25 height 7
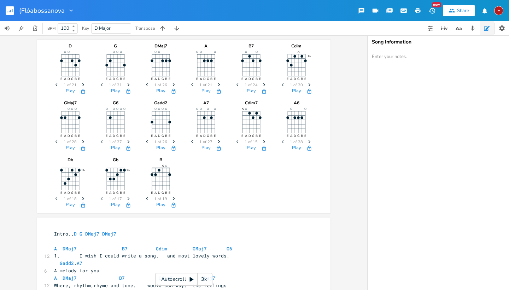
scroll to position [0, 0]
click at [12, 10] on rect "button" at bounding box center [10, 10] width 8 height 8
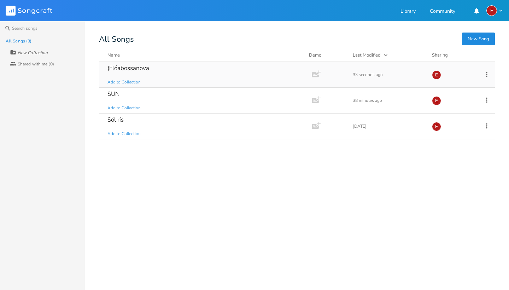
click at [487, 74] on icon at bounding box center [486, 73] width 1 height 5
click at [477, 36] on button "New Song" at bounding box center [478, 39] width 33 height 13
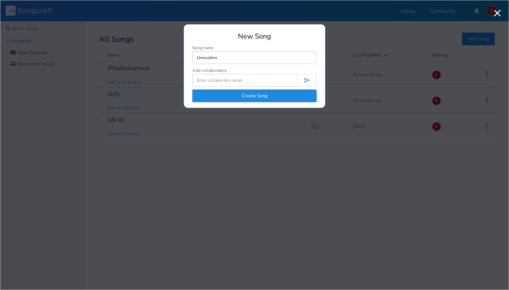
type input "Unnustinn"
click at [277, 96] on button "Create Song" at bounding box center [254, 96] width 125 height 13
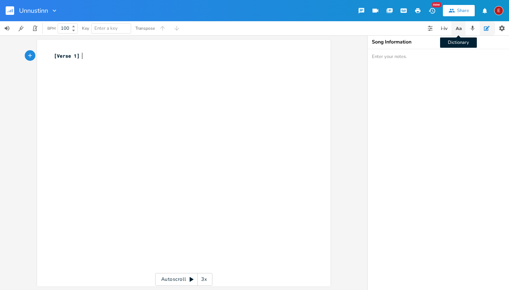
click at [460, 27] on icon "button" at bounding box center [459, 28] width 9 height 9
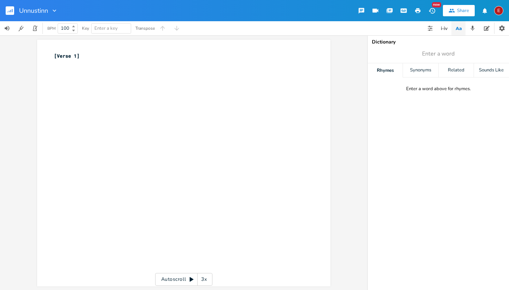
click at [90, 56] on pre "[Verse 1]" at bounding box center [180, 55] width 255 height 7
type textarea "1. Minn kærasti er flottastur [PERSON_NAME]."
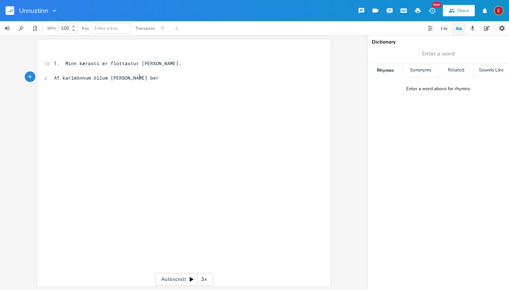
type textarea "Af karlmönnum öllum [PERSON_NAME] ber."
type textarea "Annað eins þekkst hefur varla"
type textarea "Vekur athygli hvert sem [PERSON_NAME] fer."
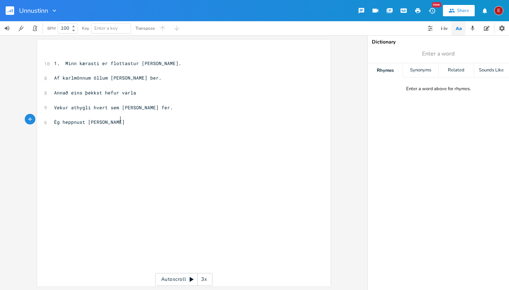
scroll to position [0, 39]
type textarea "Ég heppnust er í heimi."
type textarea "[PERSON_NAME] á höndum sér tb"
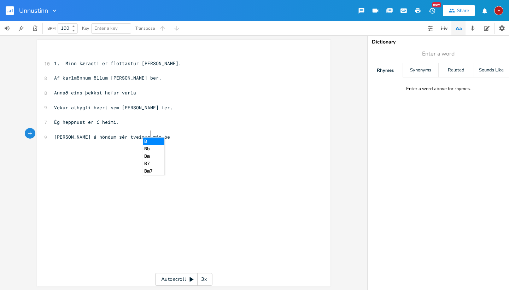
type textarea "veimur mig ber"
type textarea "r."
type textarea "þótt kvennþjóðina alla um karlinn minn dreymi,"
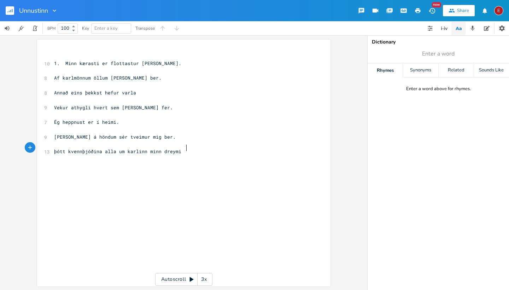
scroll to position [0, 81]
type textarea "enga kona"
type textarea "u en mig [PERSON_NAME] sér."
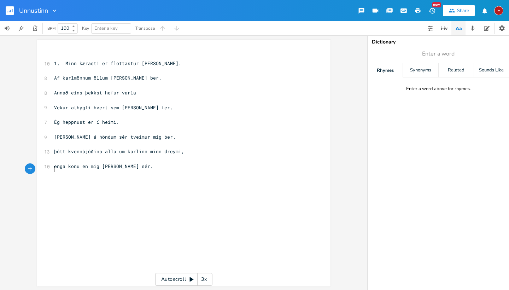
type textarea """
type textarea "2."
click at [48, 167] on div "2. xxxxxxxxxx ​ 10 1. Minn kærasti er flottastur [PERSON_NAME]. ​ 8 Af karlmönn…" at bounding box center [184, 163] width 294 height 247
click at [50, 169] on div "2. xxxxxxxxxx ​ 10 1. Minn kærasti er flottastur [PERSON_NAME]. ​ 8 Af karlmönn…" at bounding box center [184, 163] width 294 height 247
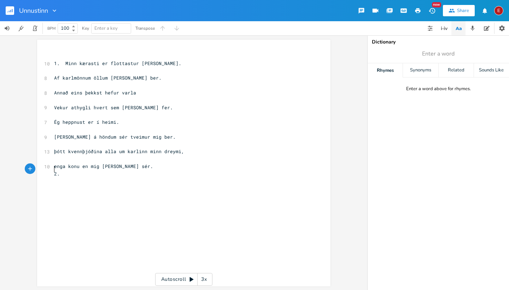
click at [53, 170] on pre "2." at bounding box center [180, 173] width 255 height 7
click at [59, 185] on pre "2." at bounding box center [180, 188] width 255 height 7
click at [54, 185] on span "2." at bounding box center [57, 188] width 6 height 6
click at [56, 185] on span "2." at bounding box center [57, 188] width 6 height 6
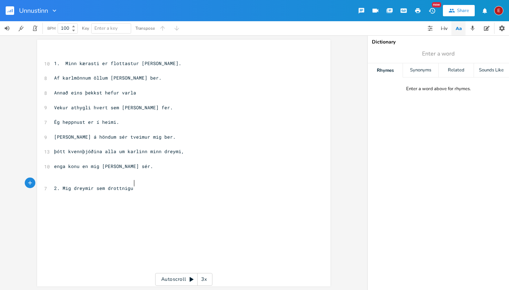
scroll to position [0, 51]
type textarea "Mig dreymir sem drottnigu dú"
type textarea "ýrðaqr [PERSON_NAME] sér."
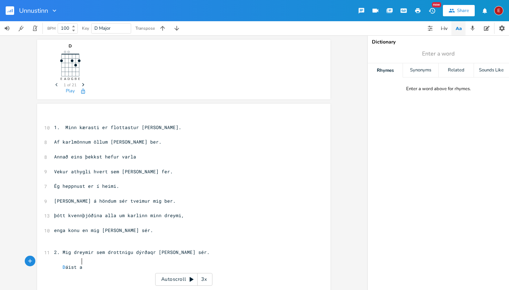
scroll to position [0, 17]
type textarea "Dáist að mér hvar sem ég fer"
type textarea "er."
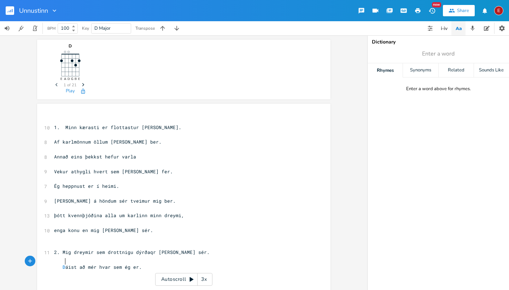
click at [63, 264] on span "D áist að mér hvar sem ég er." at bounding box center [98, 267] width 88 height 6
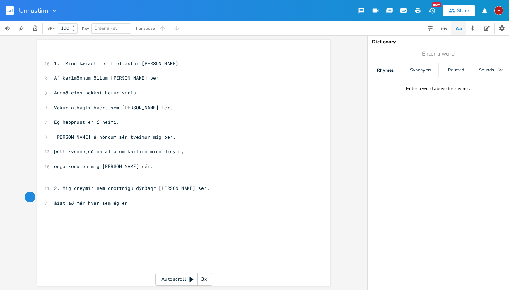
type textarea "D"
click at [59, 200] on span "áist að mér hvar sem ég er." at bounding box center [92, 203] width 76 height 6
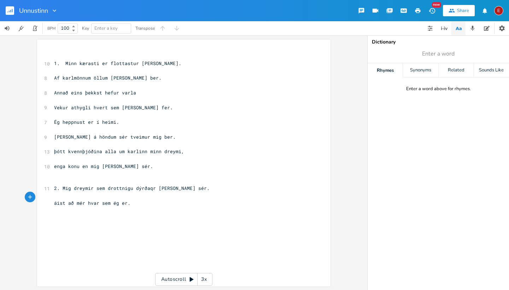
type textarea "d"
click at [147, 200] on pre "dáist að mér hvar sem ég er." at bounding box center [180, 203] width 255 height 7
click at [63, 200] on span "dáist að mér hvar sem ég er" at bounding box center [92, 203] width 76 height 6
type textarea "D"
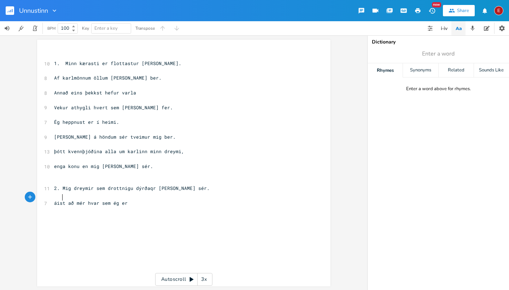
scroll to position [0, 3]
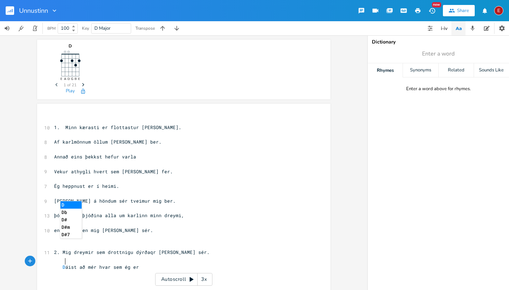
click at [277, 156] on pre "Annað eins þekkst hefur varla" at bounding box center [180, 156] width 255 height 7
click at [63, 264] on span "D áist að mér hvar sem ég er" at bounding box center [96, 267] width 85 height 6
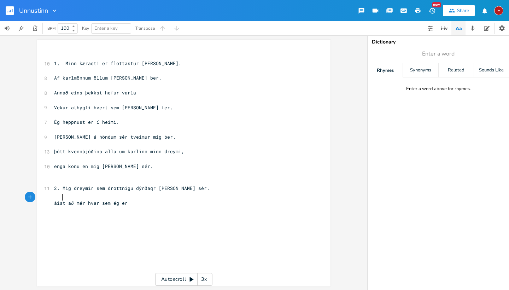
type textarea "d"
click at [138, 200] on pre "dáist að mér hvar sem ég er" at bounding box center [180, 203] width 255 height 7
type textarea "."
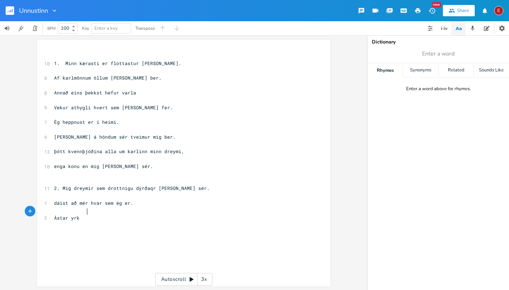
type textarea "Ástar yrku"
type textarea "ir [PERSON_NAME] ljóð, eins er hans eina fljóð"
type textarea "Alla"
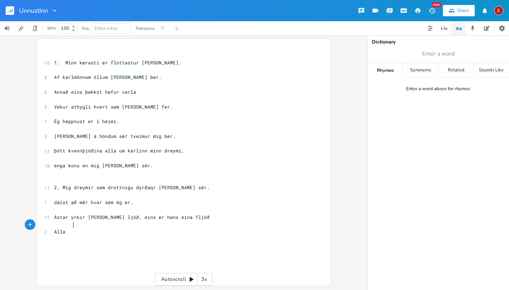
scroll to position [0, 7]
click at [74, 199] on span "dáist að mér hvar sem ég er." at bounding box center [93, 202] width 79 height 6
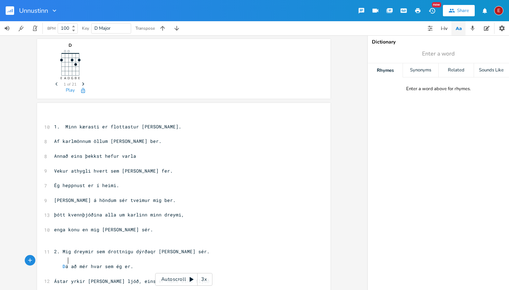
scroll to position [0, 6]
type textarea "Dáist"
click at [63, 263] on span "D" at bounding box center [64, 266] width 3 height 7
type textarea "d"
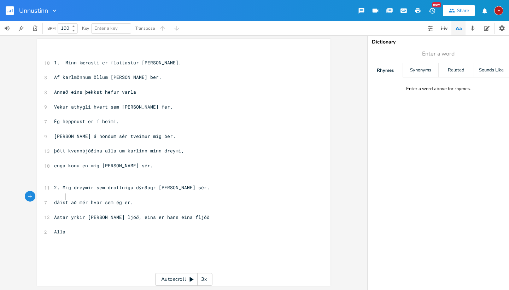
scroll to position [0, 2]
click at [122, 236] on pre at bounding box center [180, 239] width 255 height 7
click at [73, 228] on pre "Alla" at bounding box center [180, 231] width 255 height 7
type textarea "ir gad"
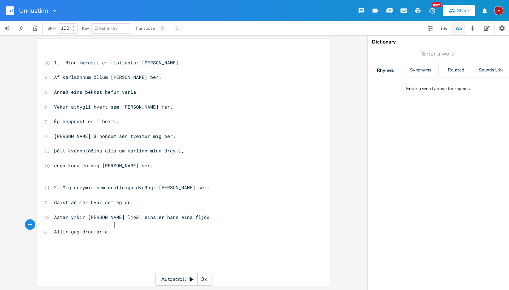
scroll to position [0, 22]
type textarea "g draumar eignaðir mér."
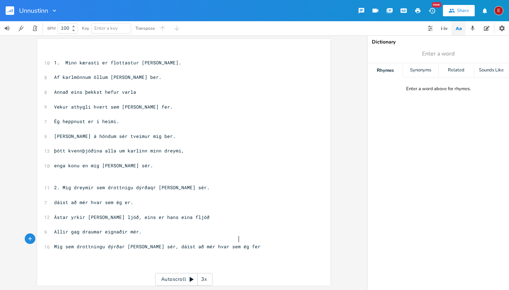
scroll to position [0, 114]
type textarea "Mig sem drottningu dýrðar [PERSON_NAME] sér, dáist að mér hvar sem ég fer."
type textarea "Ég [PERSON_NAME]"
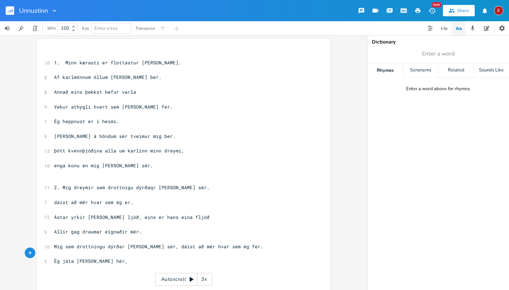
type textarea "að hér, s"
type textarea "því miður og ver,"
type textarea "aðeins í draumum"
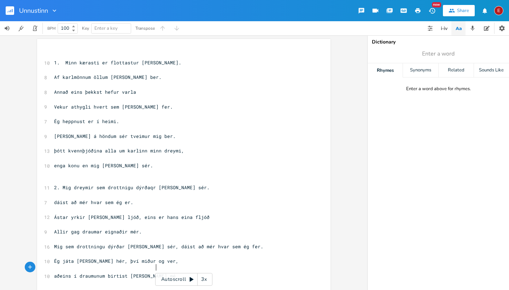
scroll to position [0, 36]
type textarea "num birtist [PERSON_NAME] mér."
click at [65, 56] on pre "​" at bounding box center [180, 55] width 255 height 7
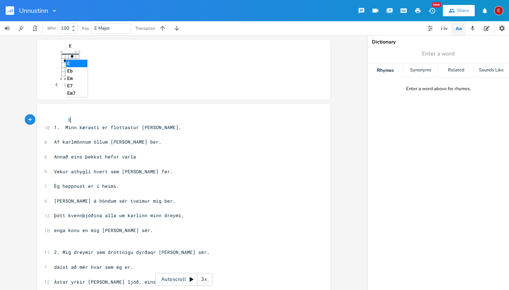
type textarea "E"
click at [70, 63] on li "E" at bounding box center [76, 63] width 21 height 7
click at [135, 137] on pre "​" at bounding box center [180, 134] width 255 height 7
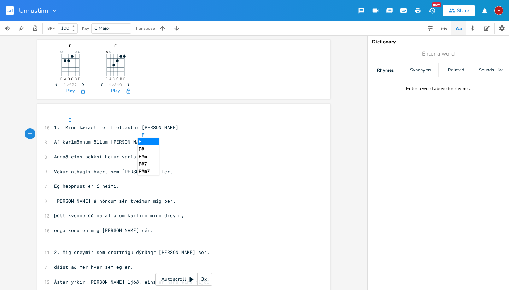
scroll to position [0, 35]
type textarea "F#"
click at [146, 150] on li "F#m" at bounding box center [148, 148] width 21 height 7
click at [62, 153] on pre "Annað eins þekkst hefur varla" at bounding box center [180, 156] width 255 height 7
click at [142, 134] on span "F#m" at bounding box center [146, 135] width 8 height 7
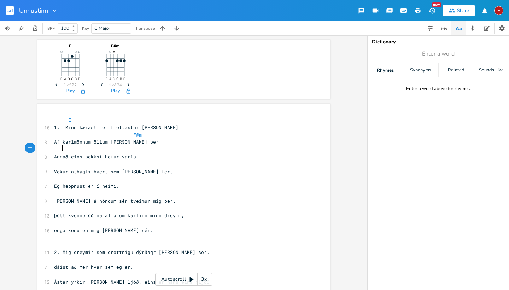
click at [61, 151] on pre at bounding box center [180, 149] width 255 height 7
type textarea "B"
click at [134, 155] on li "B" at bounding box center [139, 155] width 21 height 7
click at [63, 164] on pre at bounding box center [180, 164] width 255 height 7
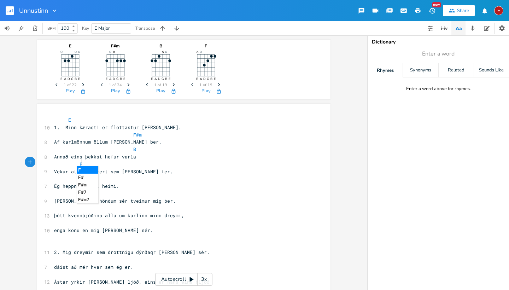
scroll to position [0, 11]
type textarea "F#"
click at [86, 179] on li "F#m" at bounding box center [87, 177] width 21 height 7
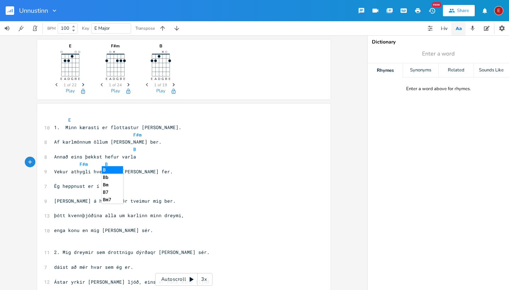
type textarea "B"
click at [104, 168] on li "B" at bounding box center [112, 169] width 21 height 7
type textarea "E"
click at [154, 169] on li "E" at bounding box center [161, 169] width 21 height 7
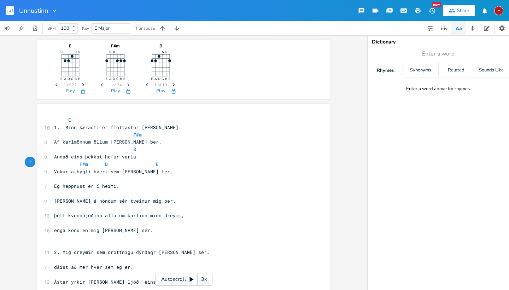
scroll to position [0, 4]
type textarea "B"
click at [165, 175] on li "Bb" at bounding box center [170, 177] width 21 height 7
click at [167, 161] on pre "F#m B E B" at bounding box center [180, 164] width 255 height 7
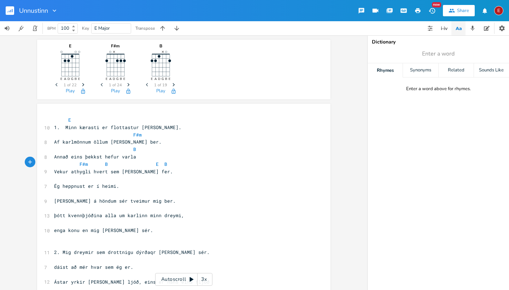
scroll to position [0, 1]
click at [58, 178] on span at bounding box center [58, 178] width 8 height 6
click at [61, 178] on pre at bounding box center [180, 178] width 255 height 7
type textarea "E"
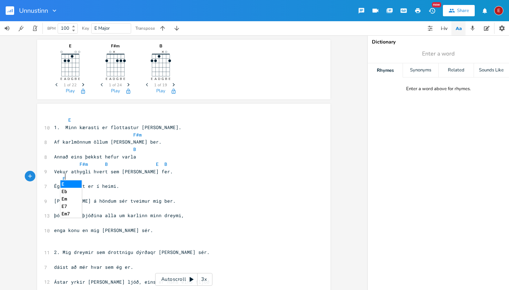
click at [139, 187] on pre "Ég heppnust er í heimi." at bounding box center [180, 186] width 255 height 7
click at [110, 194] on pre at bounding box center [180, 193] width 255 height 7
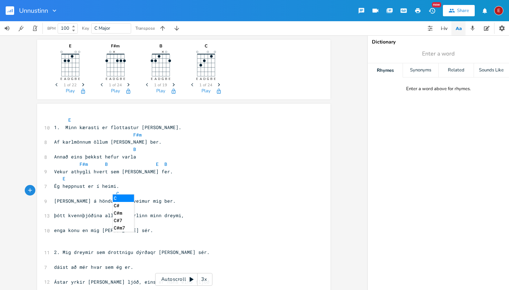
scroll to position [0, 24]
type textarea "C#"
click at [116, 198] on li "C#" at bounding box center [123, 198] width 21 height 7
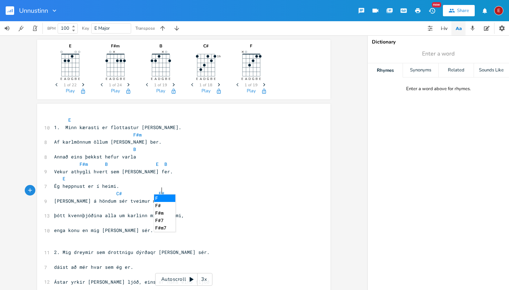
scroll to position [0, 17]
type textarea "F#"
click at [157, 207] on li "F#m" at bounding box center [164, 205] width 21 height 7
click at [62, 205] on pre at bounding box center [180, 208] width 255 height 7
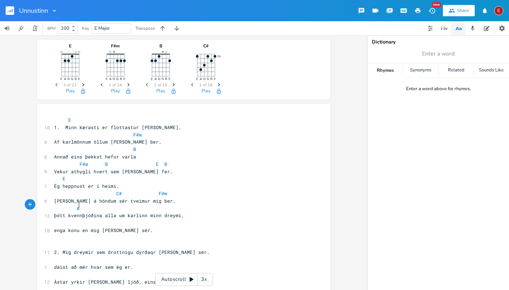
scroll to position [0, 7]
type textarea "A"
click at [75, 211] on li "A" at bounding box center [84, 212] width 21 height 7
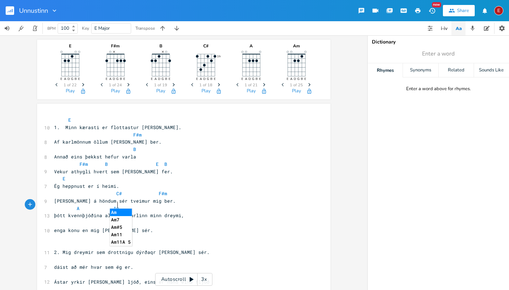
type textarea "Am"
click at [116, 210] on li "Am" at bounding box center [121, 212] width 22 height 7
click at [120, 206] on pre "A Am" at bounding box center [180, 208] width 255 height 7
type textarea "E"
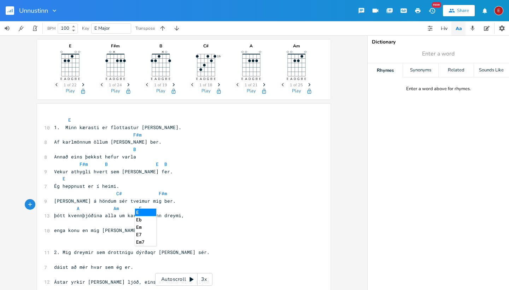
click at [143, 212] on li "E" at bounding box center [145, 212] width 21 height 7
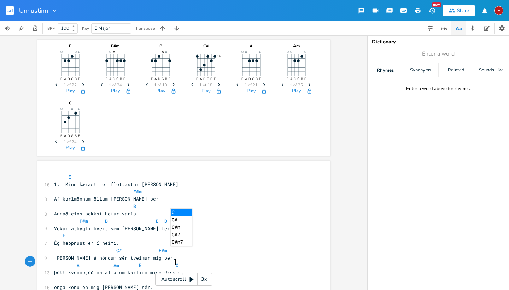
scroll to position [0, 17]
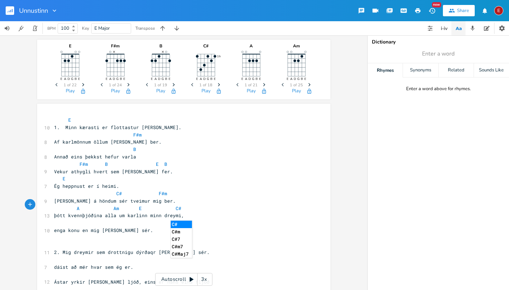
type textarea "C#"
click at [175, 223] on li "C#" at bounding box center [181, 224] width 21 height 7
click at [62, 221] on pre at bounding box center [180, 222] width 255 height 7
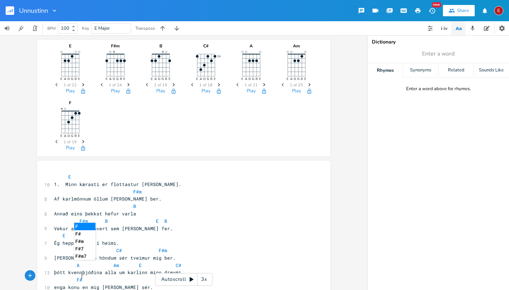
scroll to position [0, 10]
type textarea "F#"
click at [82, 244] on li "F#m" at bounding box center [84, 245] width 21 height 7
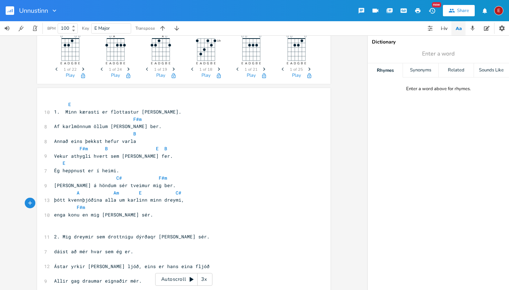
scroll to position [0, 12]
type textarea "B"
click at [110, 210] on li "B" at bounding box center [118, 210] width 21 height 7
click at [59, 227] on pre "​" at bounding box center [180, 229] width 255 height 7
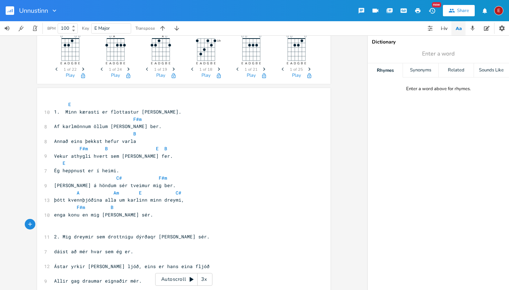
scroll to position [0, 6]
type textarea "E"
click at [66, 232] on li "E" at bounding box center [73, 232] width 21 height 7
click at [66, 241] on pre "​" at bounding box center [180, 244] width 255 height 7
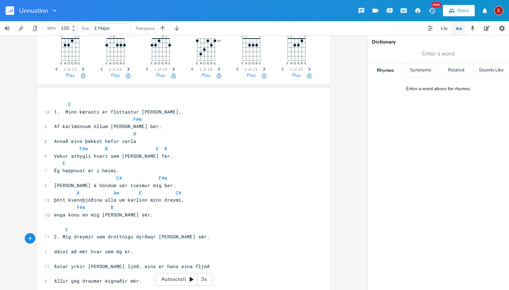
click at [92, 233] on span "2. Mig dreymir sem drottnigu dýrðaqr [PERSON_NAME] sér." at bounding box center [132, 236] width 156 height 6
click at [126, 233] on span "2. Mig sem drottnigu dýrðaqr [PERSON_NAME] sér." at bounding box center [120, 236] width 133 height 6
click at [75, 241] on span at bounding box center [69, 244] width 31 height 6
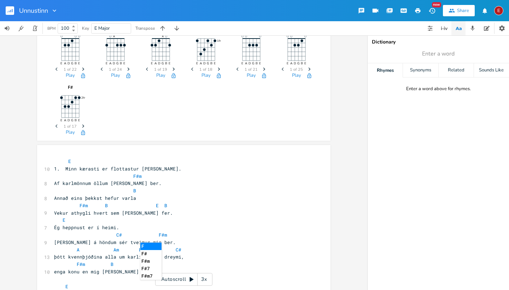
scroll to position [0, 28]
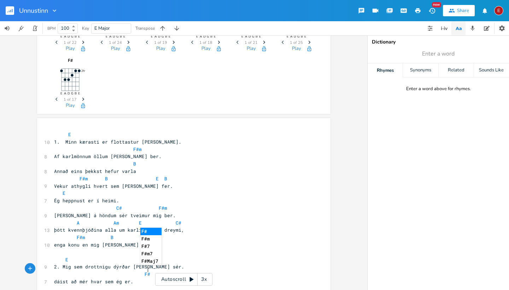
type textarea "F#"
click at [146, 238] on li "F#m" at bounding box center [150, 238] width 21 height 7
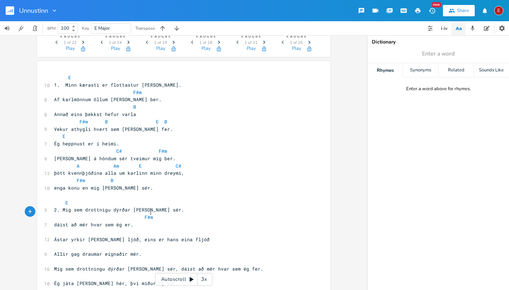
click at [60, 229] on pre at bounding box center [180, 232] width 255 height 7
type textarea "B"
click at [181, 232] on li "B" at bounding box center [187, 233] width 21 height 7
click at [62, 243] on pre at bounding box center [180, 246] width 255 height 7
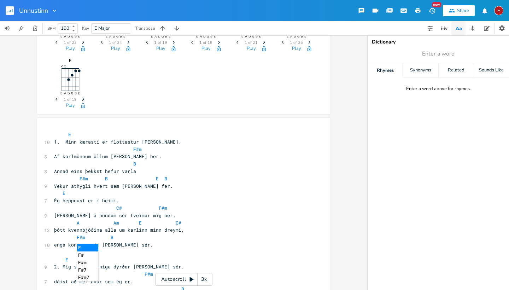
scroll to position [0, 5]
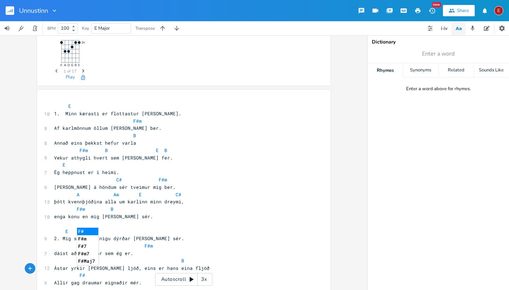
type textarea "F#"
click at [81, 236] on li "F#m" at bounding box center [87, 238] width 21 height 7
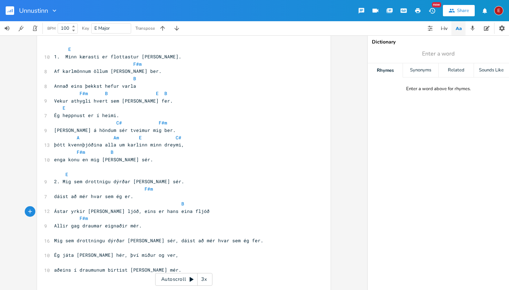
click at [79, 223] on span "Allir gag draumar eignaðir mér." at bounding box center [98, 226] width 88 height 6
type textarea "d"
click at [91, 215] on pre "F#m" at bounding box center [180, 218] width 255 height 7
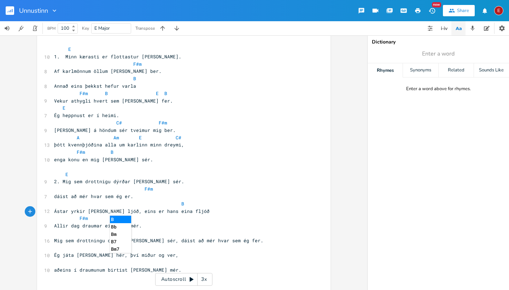
type textarea "B"
click at [112, 223] on li "B" at bounding box center [120, 219] width 21 height 7
type textarea "E"
click at [141, 220] on li "E" at bounding box center [148, 219] width 21 height 7
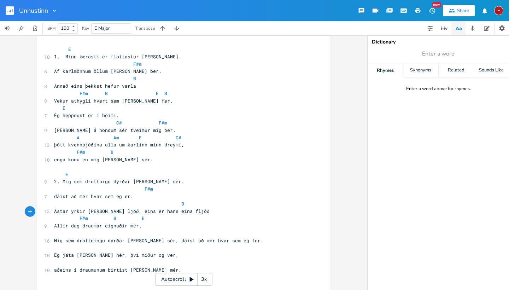
scroll to position [0, 6]
type textarea "B"
click at [152, 220] on li "B" at bounding box center [159, 219] width 21 height 7
click at [63, 230] on pre at bounding box center [180, 233] width 255 height 7
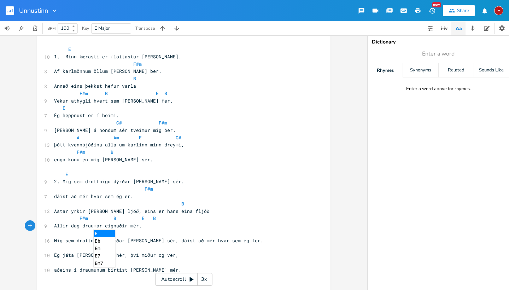
type textarea "E"
click at [97, 231] on li "E" at bounding box center [104, 233] width 21 height 7
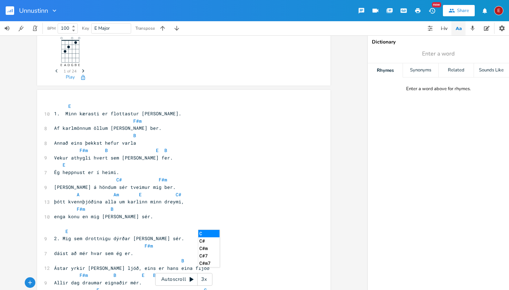
type textarea "C"
click at [203, 233] on li "C" at bounding box center [208, 233] width 21 height 7
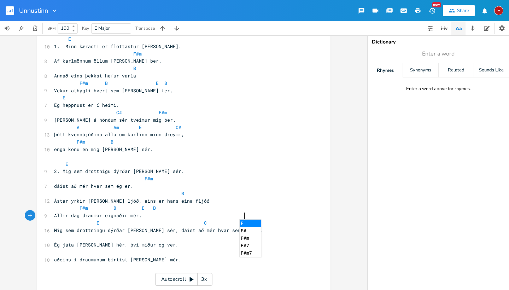
scroll to position [0, 18]
type textarea "F#"
click at [252, 230] on li "F#m" at bounding box center [250, 230] width 21 height 7
click at [64, 234] on pre at bounding box center [180, 237] width 255 height 7
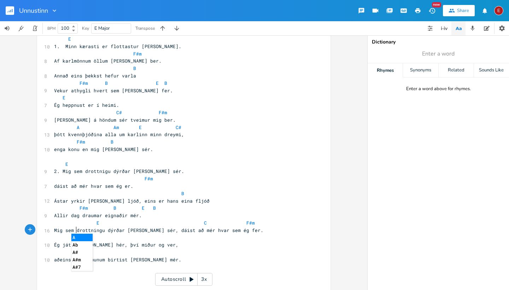
type textarea "A"
click at [81, 237] on li "A" at bounding box center [81, 237] width 21 height 7
type textarea "Am"
click at [97, 239] on li "Am" at bounding box center [105, 237] width 22 height 7
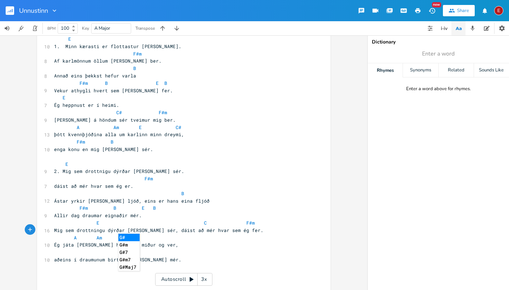
scroll to position [0, 16]
type textarea "G#m"
click at [126, 236] on li "G#m" at bounding box center [131, 237] width 25 height 7
type textarea "C#"
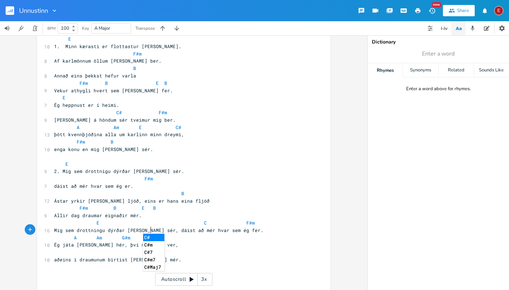
click at [153, 237] on li "C#" at bounding box center [153, 237] width 21 height 7
click at [65, 249] on pre at bounding box center [180, 252] width 255 height 7
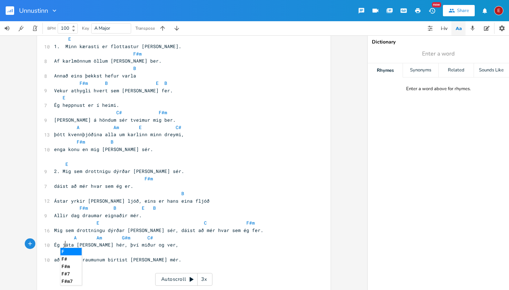
scroll to position [0, 5]
type textarea "F#"
click at [65, 258] on li "F#m" at bounding box center [70, 258] width 21 height 7
click at [86, 249] on pre "F#m" at bounding box center [180, 252] width 255 height 7
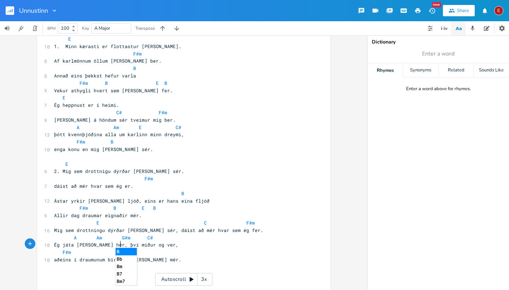
type textarea "B"
click at [122, 250] on li "B" at bounding box center [126, 251] width 21 height 7
type textarea "E"
click at [156, 252] on li "E" at bounding box center [159, 251] width 21 height 7
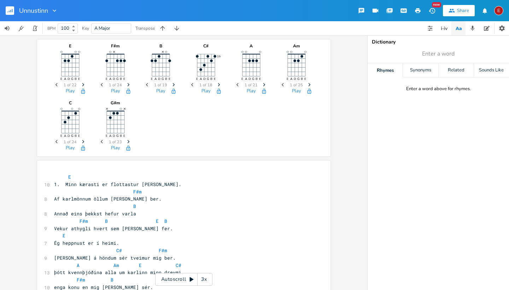
scroll to position [0, 0]
click at [127, 84] on icon "button" at bounding box center [128, 84] width 2 height 3
click at [170, 81] on span "Next" at bounding box center [174, 85] width 10 height 12
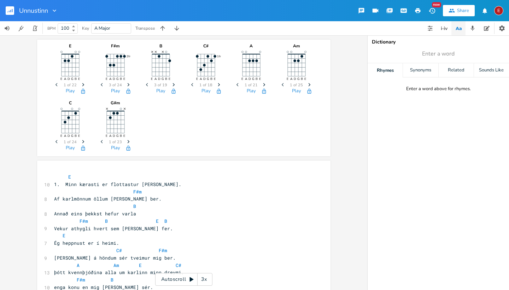
click at [170, 81] on span "Next" at bounding box center [174, 85] width 10 height 12
click at [217, 81] on span "Next" at bounding box center [219, 85] width 10 height 12
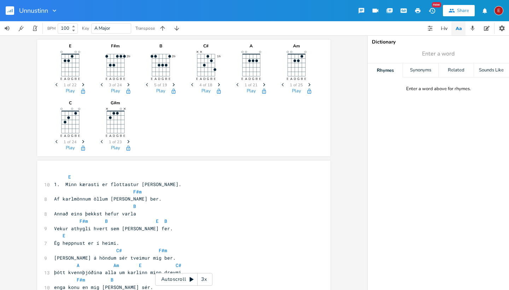
click at [217, 81] on span "Next" at bounding box center [219, 85] width 10 height 12
click at [125, 139] on span "Next" at bounding box center [129, 142] width 10 height 12
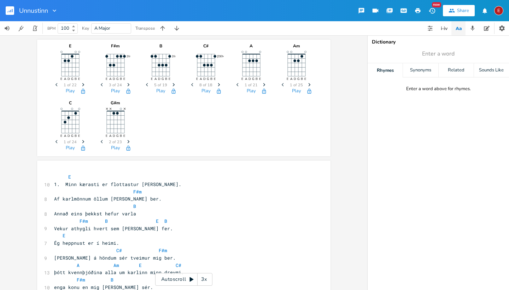
click at [125, 139] on span "Next" at bounding box center [129, 142] width 10 height 12
click at [82, 91] on icon "button" at bounding box center [83, 90] width 4 height 5
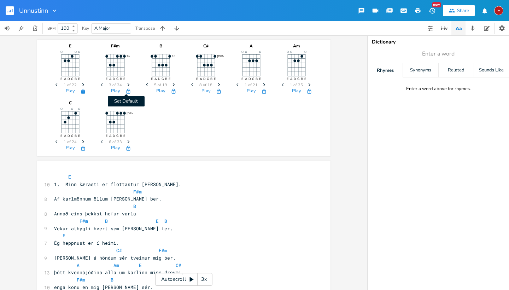
click at [126, 90] on icon "button" at bounding box center [129, 91] width 6 height 6
click at [171, 94] on icon "button" at bounding box center [174, 91] width 6 height 6
click at [217, 91] on icon "button" at bounding box center [219, 90] width 4 height 5
click at [261, 90] on icon "button" at bounding box center [264, 91] width 6 height 6
click at [310, 90] on icon "button" at bounding box center [310, 91] width 6 height 6
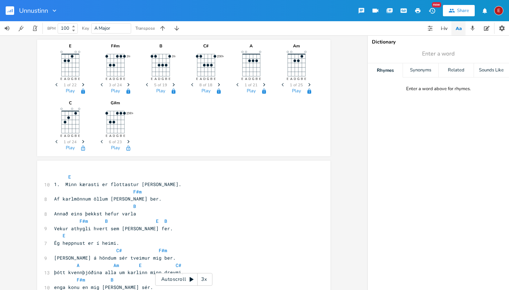
click at [83, 148] on icon "button" at bounding box center [83, 148] width 6 height 6
click at [129, 147] on icon "button" at bounding box center [129, 148] width 6 height 6
click at [11, 12] on icon "button" at bounding box center [10, 11] width 1 height 2
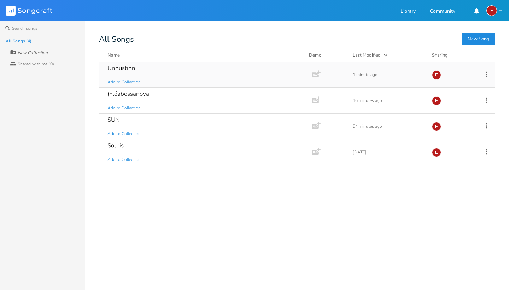
click at [123, 71] on div "Unnustinn" at bounding box center [122, 68] width 28 height 6
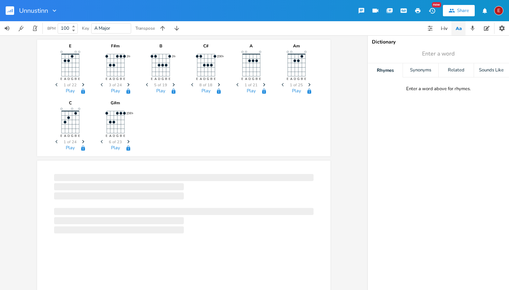
scroll to position [0, 0]
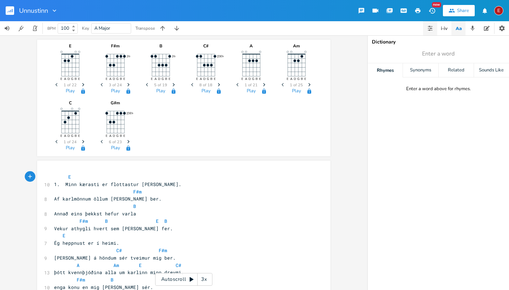
click at [431, 27] on icon "button" at bounding box center [431, 28] width 6 height 6
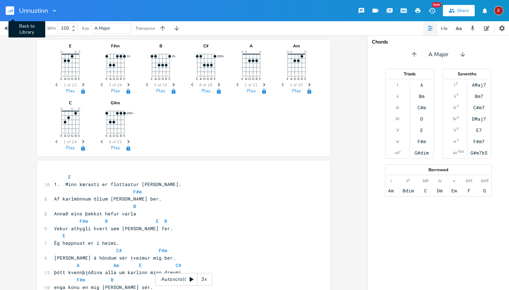
click at [10, 11] on rect "button" at bounding box center [10, 10] width 8 height 8
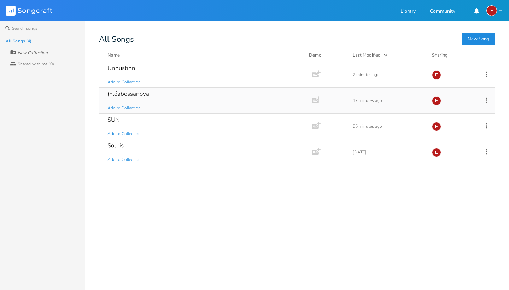
click at [140, 101] on div "(Flóabossanova Add to Collection" at bounding box center [204, 100] width 193 height 25
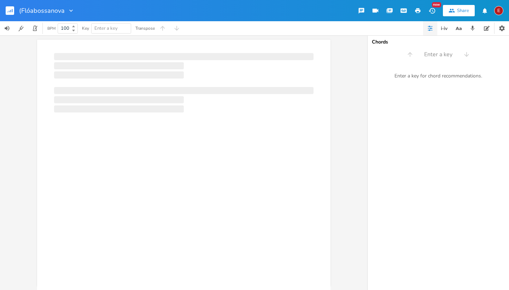
scroll to position [0, 0]
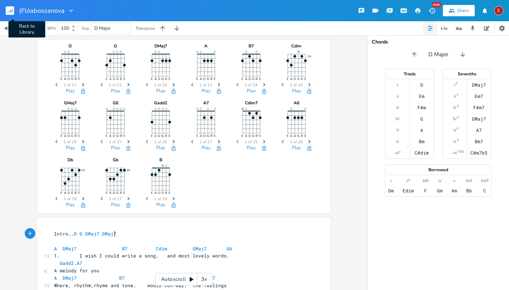
click at [12, 11] on icon "button" at bounding box center [12, 11] width 1 height 4
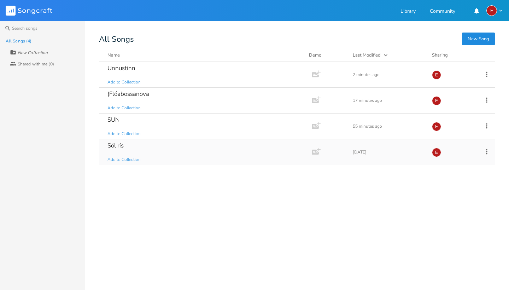
click at [118, 148] on div "Sól rís" at bounding box center [116, 146] width 16 height 6
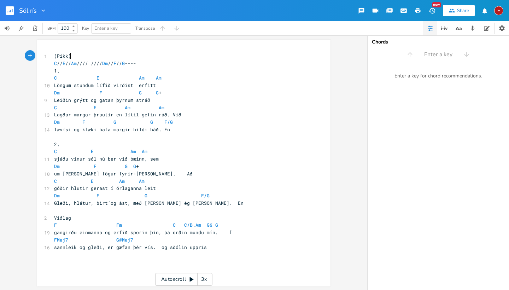
scroll to position [0, 0]
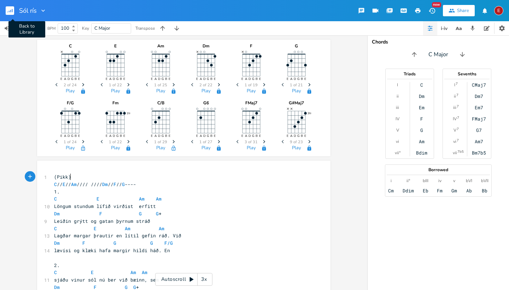
click at [16, 11] on button "Back to Library" at bounding box center [13, 10] width 14 height 17
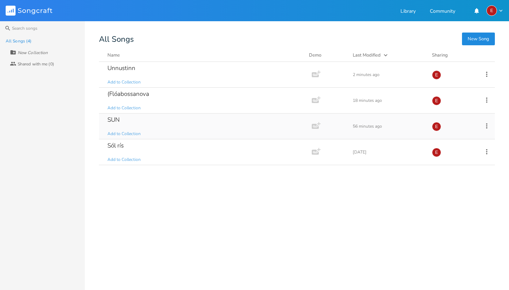
click at [114, 126] on div "SUN Add to Collection" at bounding box center [204, 126] width 193 height 25
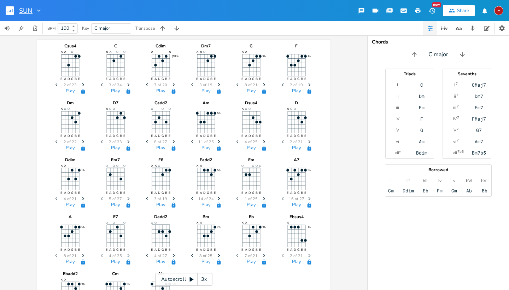
scroll to position [0, 0]
click at [12, 10] on icon "button" at bounding box center [12, 11] width 1 height 4
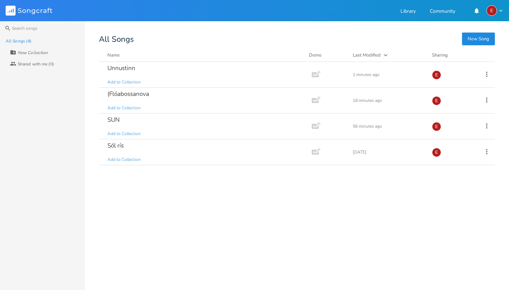
click at [474, 37] on button "New Song" at bounding box center [478, 39] width 33 height 13
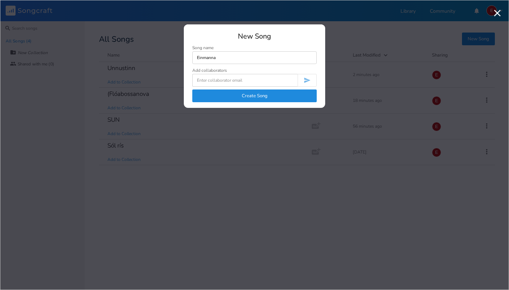
type input "Einmanna"
click at [281, 98] on button "Create Song" at bounding box center [254, 96] width 125 height 13
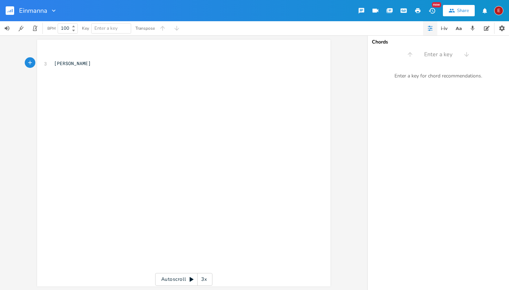
type textarea "[PERSON_NAME]"
type textarea "farð mþú lef"
type textarea "ggur í"
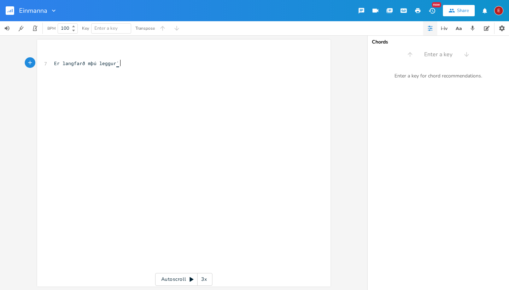
scroll to position [0, 10]
click at [88, 64] on span "Er langfarð mþú leggur" at bounding box center [85, 63] width 62 height 6
type textarea "erð"
click at [96, 64] on span "Er langferð þú leggur" at bounding box center [83, 63] width 59 height 6
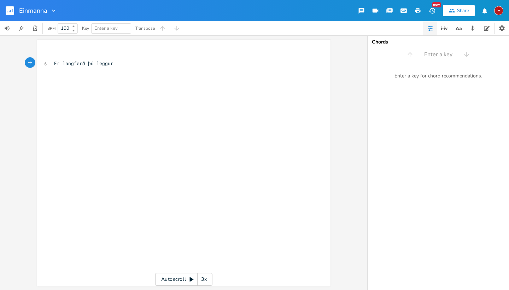
click at [92, 63] on span "Er langferð þú leggur" at bounding box center [83, 63] width 59 height 6
click at [110, 61] on pre "Er langferð leggur" at bounding box center [180, 63] width 255 height 7
type textarea "þú, í lífsins ferðalag"
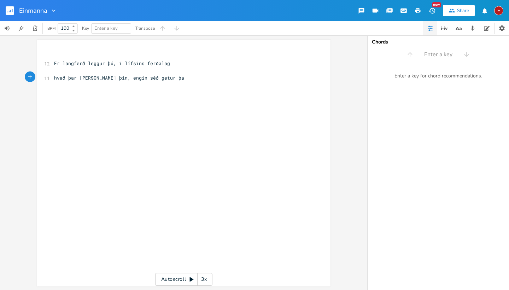
scroll to position [0, 68]
type textarea "hvað þar [PERSON_NAME] þín, engin séð getur [PERSON_NAME]."
type textarea "Vandrötuð er vegferð sú, og 8er)"
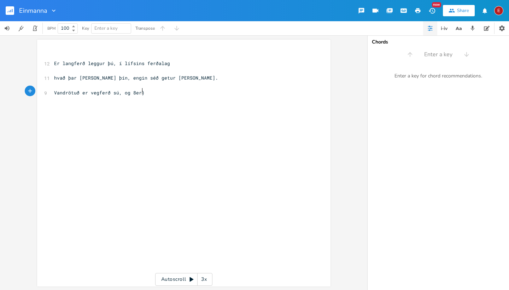
click at [132, 90] on span "Vandrötuð er vegferð sú, og 8er)" at bounding box center [99, 93] width 91 height 6
type textarea "("
click at [148, 90] on pre "Vandrötuð er vegferð sú, og (er)" at bounding box center [180, 92] width 255 height 7
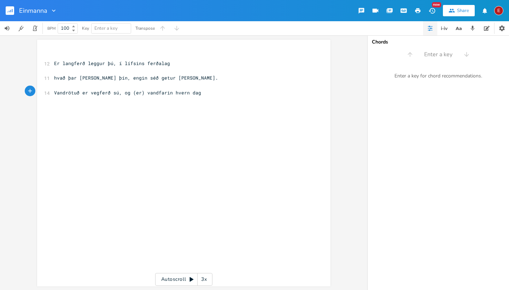
type textarea "vandfarin hvern dag,"
type textarea "allt ."
type textarea "þ.að sem koma skal óskrifað bæ"
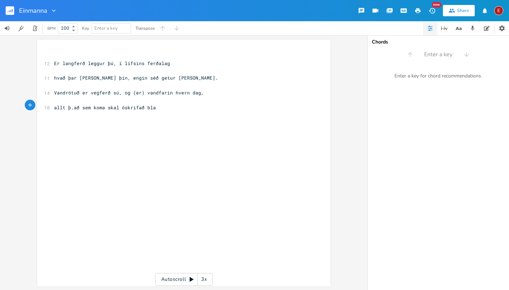
scroll to position [0, 6]
type textarea "lað."
type textarea "[PERSON_NAME] þú aldrey"
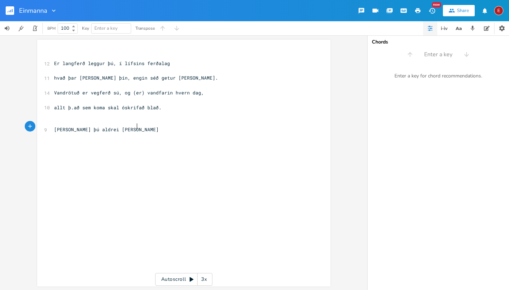
type textarea "i [PERSON_NAME],"
type textarea "þess æég óska þúsundfalt"
type textarea "[PERSON_NAME], né allslaus [PERSON_NAME],"
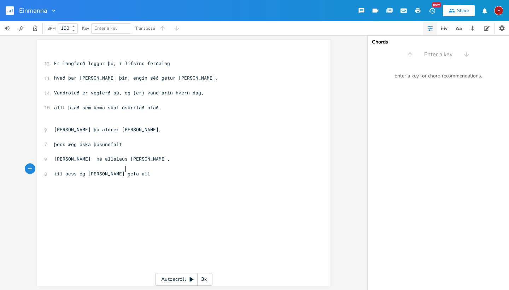
scroll to position [0, 45]
type textarea "til þess ég [PERSON_NAME] gefa allt."
type textarea "Framundan er land og haf, fátt byrgir ungra sýn."
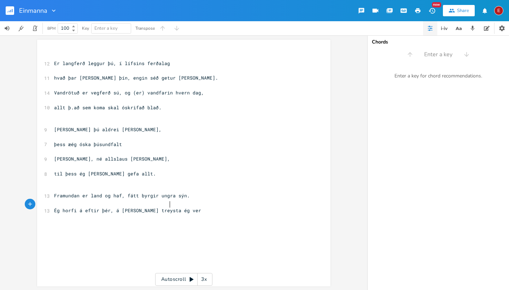
scroll to position [0, 69]
type textarea "Ég horfi á eftir þér, á [PERSON_NAME] treysta ég verð,"
type textarea "að verði allt sem best ég gaf og einlæg ástin mín"
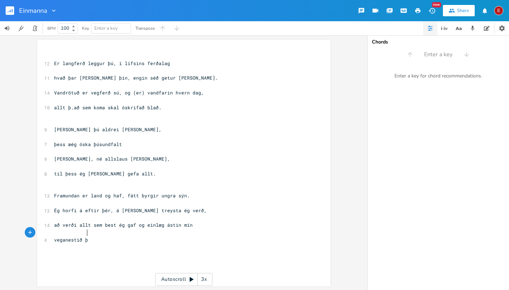
type textarea "veganestið þiu"
type textarea "tt í lífsins [PERSON_NAME]."
type textarea "Einmanna þú"
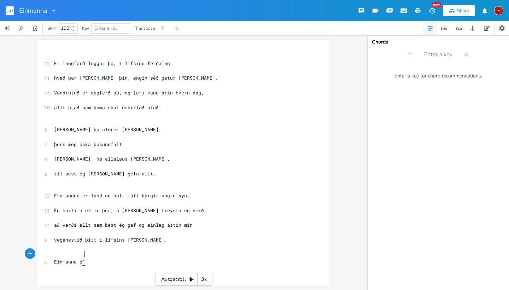
scroll to position [0, 23]
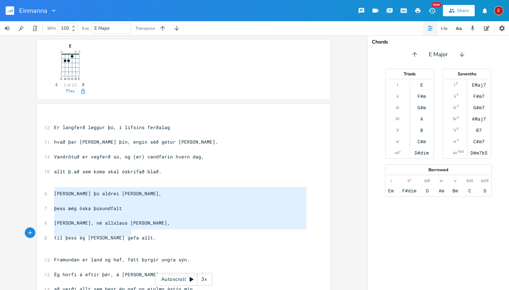
drag, startPoint x: 52, startPoint y: 188, endPoint x: 133, endPoint y: 234, distance: 93.0
click at [133, 234] on div "​ 12 Er langferð leggur þú, í lífsins ferðalag ​ 11 hvað þar [PERSON_NAME] þín,…" at bounding box center [180, 226] width 255 height 221
type textarea "​[PERSON_NAME] þú aldrei [PERSON_NAME], þess æég óska þúsundfalt [PERSON_NAME],…"
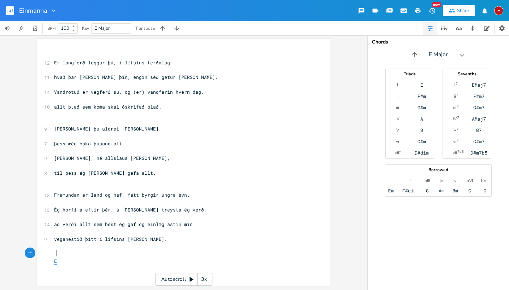
scroll to position [1, 0]
click at [54, 258] on span "E" at bounding box center [55, 261] width 3 height 7
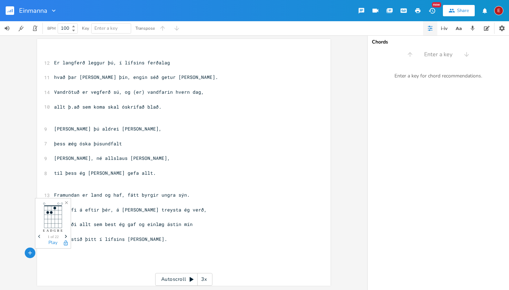
scroll to position [1, 0]
type textarea "​"
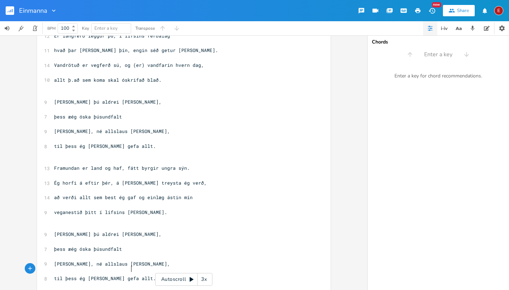
click at [135, 275] on pre "til þess ég [PERSON_NAME] gefa allt." at bounding box center [180, 278] width 255 height 7
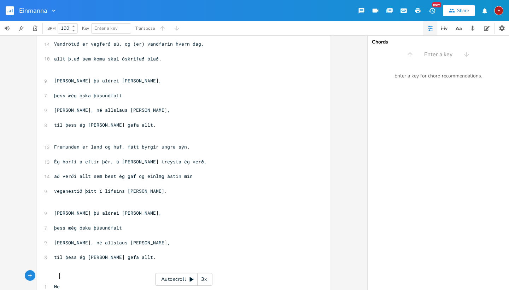
type textarea "Mef"
type textarea "gi gleðiu og gæfa"
type textarea ", [PERSON_NAME] þín hvert spor."
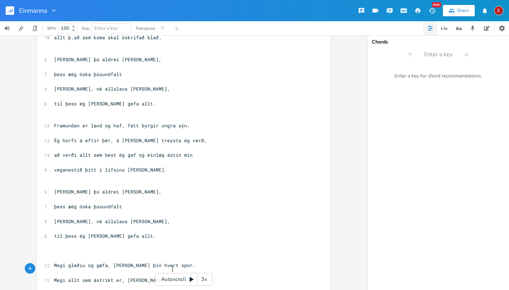
scroll to position [0, 71]
type textarea "Megi allt sem ástríkt er, [PERSON_NAME] og þor."
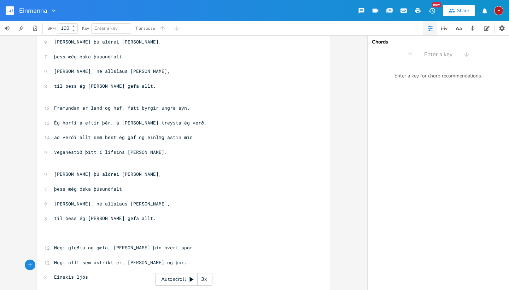
scroll to position [0, 20]
type textarea "Einskis ljós mitt"
type textarea "frekat"
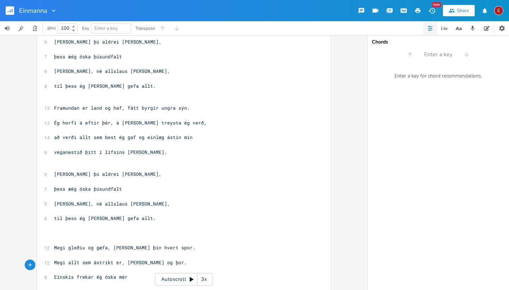
type textarea "r ég óska mér."
type textarea ", e"
type textarea "ég einskis annars bið."
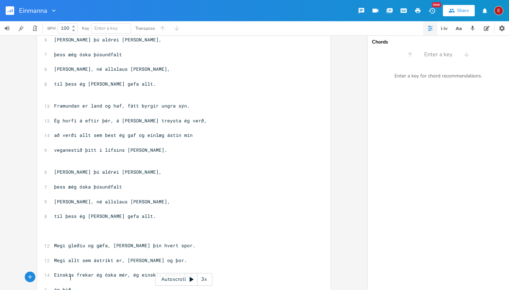
scroll to position [0, 11]
type textarea "ég bið, ég bo"
type textarea "ið."
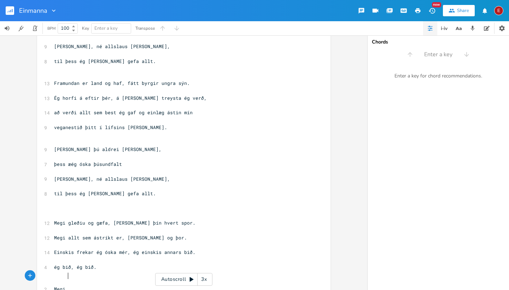
scroll to position [0, 10]
type textarea "Megi lj´+"
type textarea "ós mitt lýsa þér er leiðir skilur að."
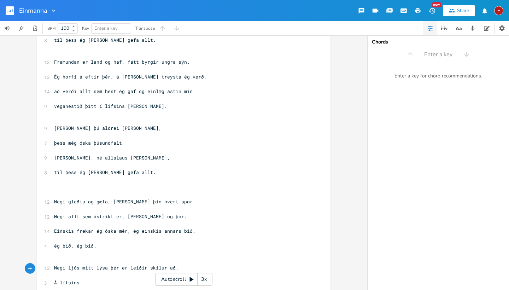
type textarea "Á lífsins"
type textarea "[PERSON_NAME] alltra kemur að kveðjustund."
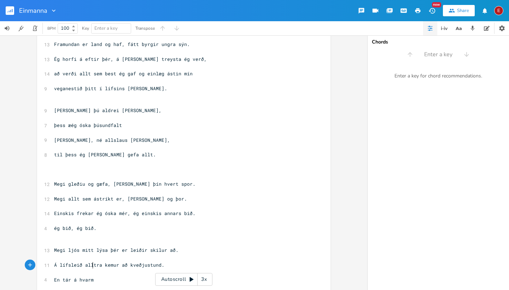
scroll to position [0, 26]
type textarea "En tár á hvarmi th"
type textarea "jáir mér, að treysta geti á [PERSON_NAME]"
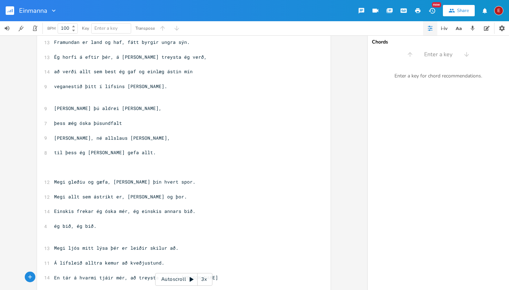
scroll to position [0, 58]
type textarea "að ávallt komir aqftur á minn fund."
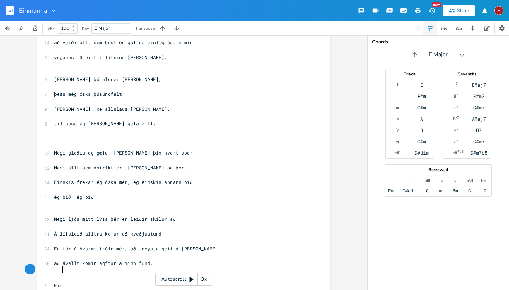
scroll to position [187, 0]
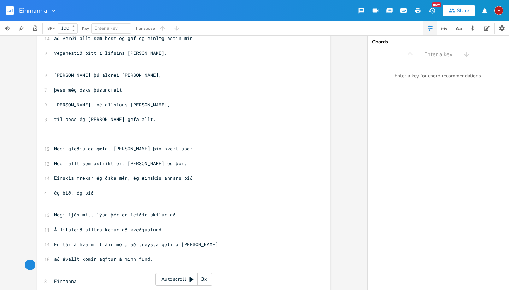
type textarea "Einmanna"
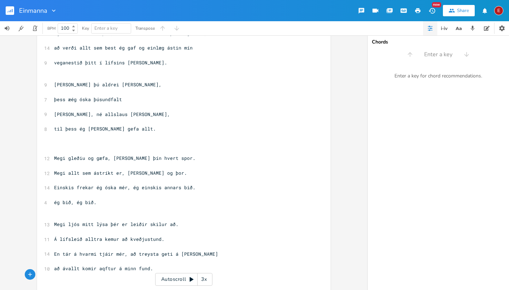
scroll to position [176, 0]
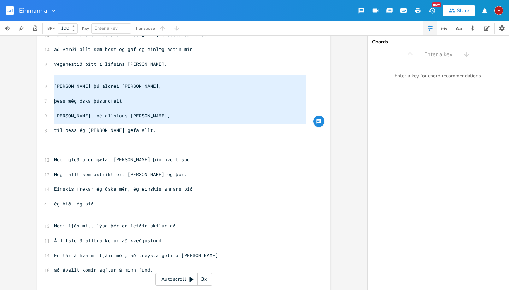
drag, startPoint x: 52, startPoint y: 78, endPoint x: 103, endPoint y: 130, distance: 72.8
click at [103, 130] on div "​ 12 Er langferð leggur þú, í lífsins ferðalag ​ 11 hvað þar [PERSON_NAME] þín,…" at bounding box center [180, 90] width 255 height 427
type textarea "​[PERSON_NAME] þú aldrei [PERSON_NAME], þess æég óska þúsundfalt [PERSON_NAME],…"
click at [53, 274] on pre "​" at bounding box center [180, 277] width 255 height 7
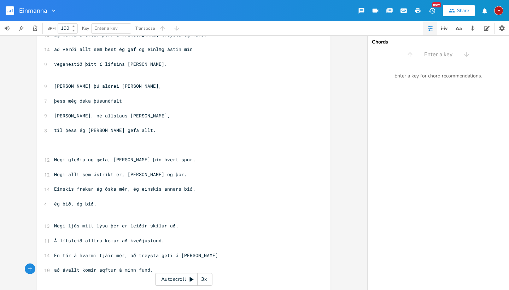
type textarea "​"
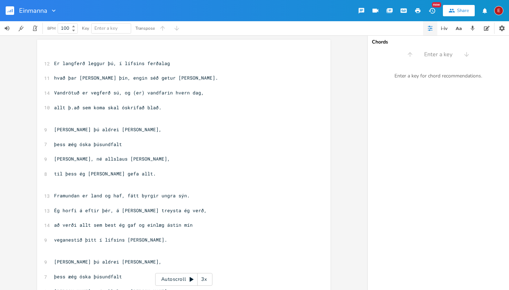
scroll to position [226, 0]
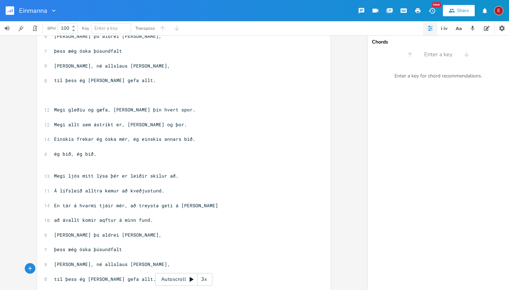
click at [39, 145] on div "x ​ 12 Er langferð leggur þú, í lífsins ferðalag ​ 11 hvað þar [PERSON_NAME] þí…" at bounding box center [184, 68] width 294 height 508
